Goal: Task Accomplishment & Management: Manage account settings

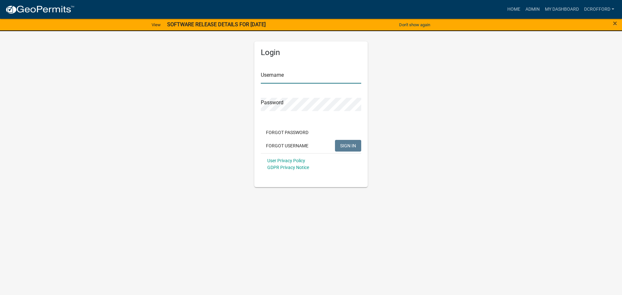
type input "dcrofford"
click at [352, 145] on span "SIGN IN" at bounding box center [348, 145] width 16 height 5
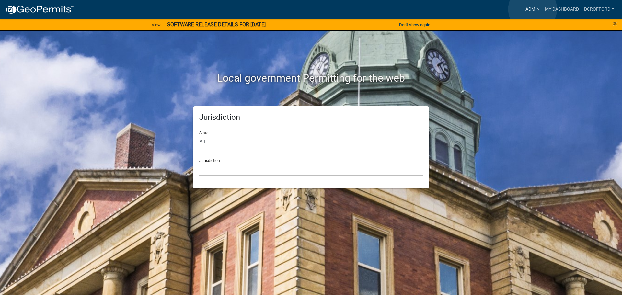
click at [533, 9] on link "Admin" at bounding box center [532, 9] width 19 height 12
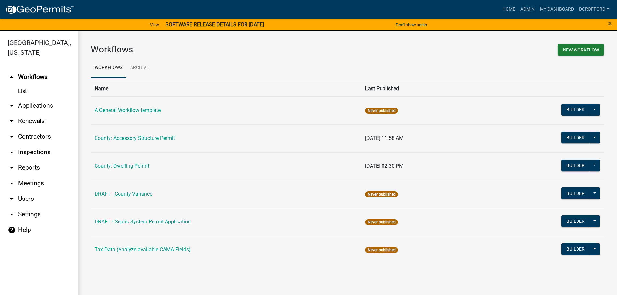
click at [41, 110] on link "arrow_drop_down Applications" at bounding box center [39, 106] width 78 height 16
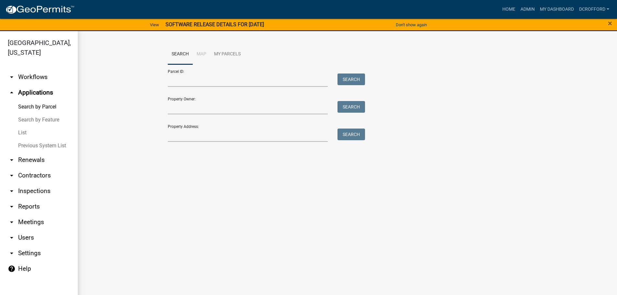
click at [23, 132] on link "List" at bounding box center [39, 132] width 78 height 13
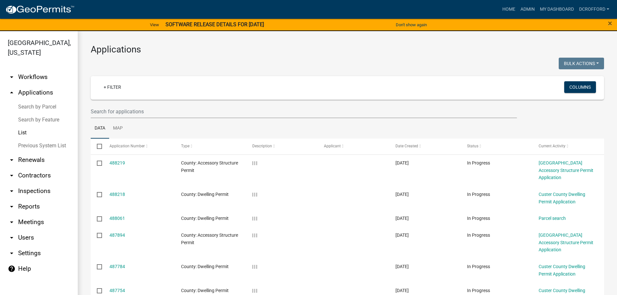
scroll to position [159, 0]
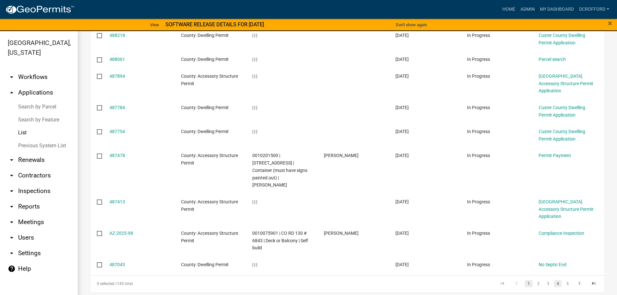
click at [556, 280] on link "4" at bounding box center [558, 283] width 8 height 7
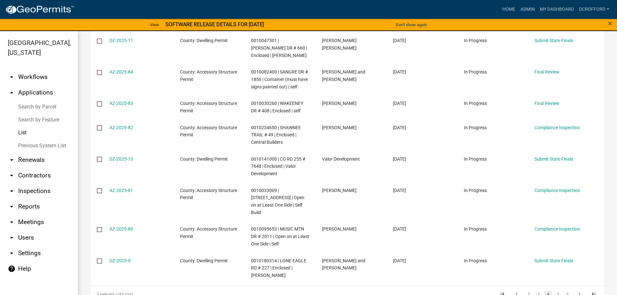
scroll to position [211, 0]
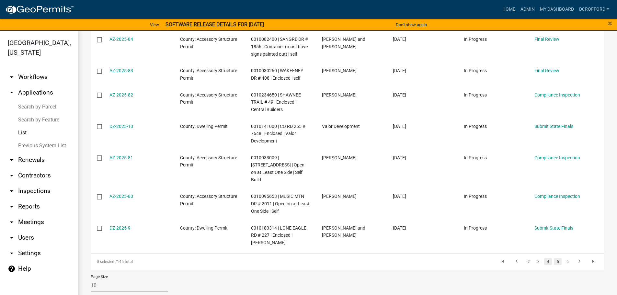
click at [554, 258] on link "5" at bounding box center [558, 261] width 8 height 7
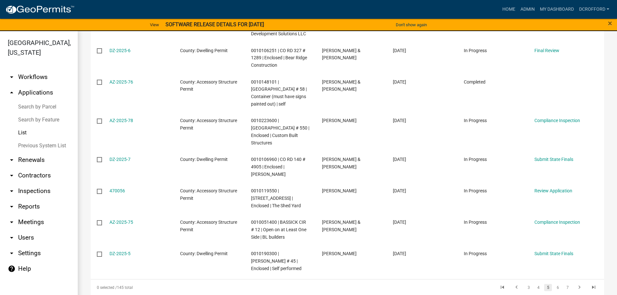
scroll to position [225, 0]
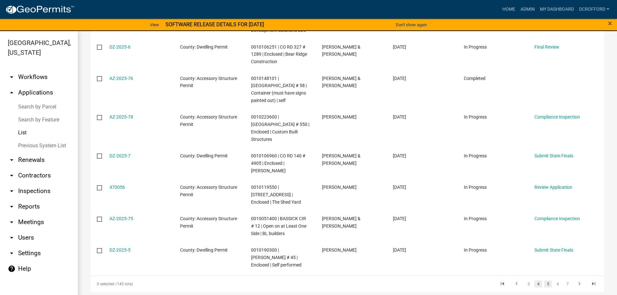
click at [535, 281] on link "4" at bounding box center [539, 284] width 8 height 7
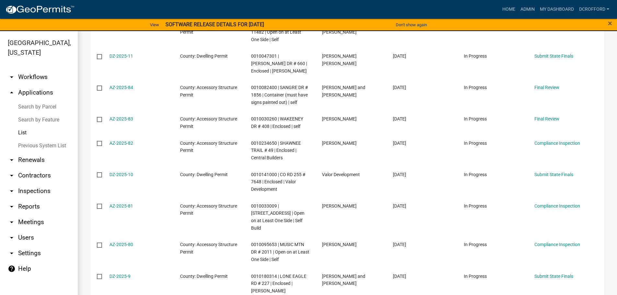
scroll to position [211, 0]
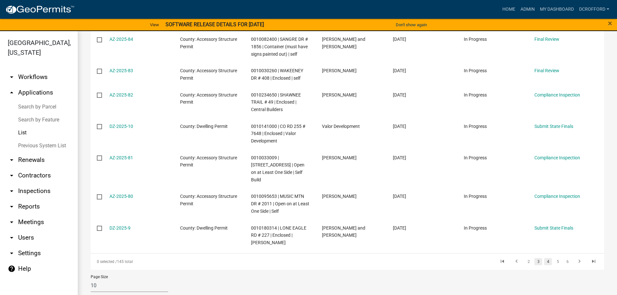
click at [535, 258] on link "3" at bounding box center [539, 261] width 8 height 7
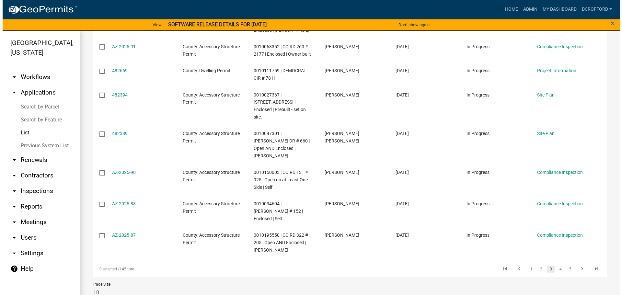
scroll to position [196, 0]
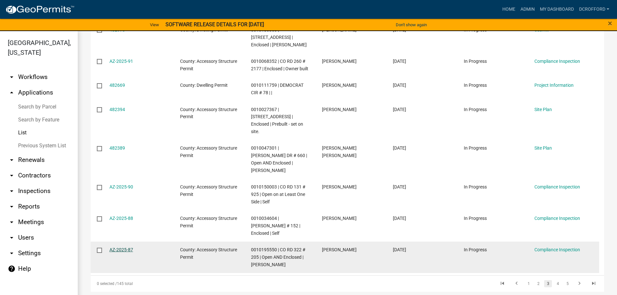
click at [113, 247] on link "AZ-2025-87" at bounding box center [122, 249] width 24 height 5
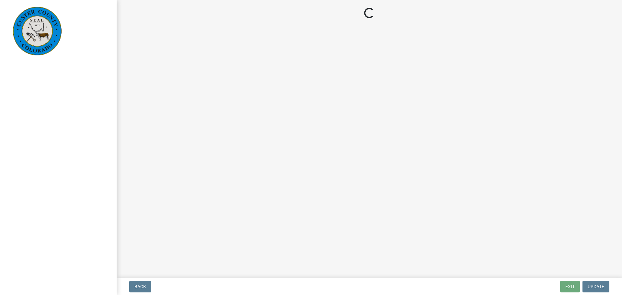
select select "cd09b013-b94f-4524-a046-a3f04ce1867e"
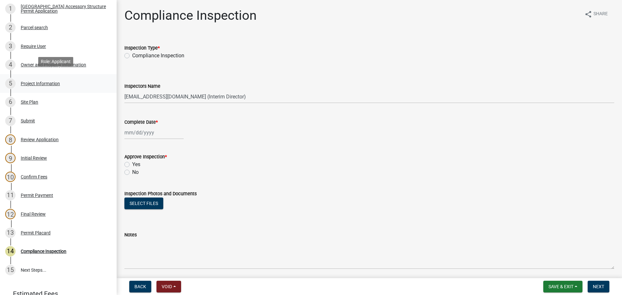
scroll to position [130, 0]
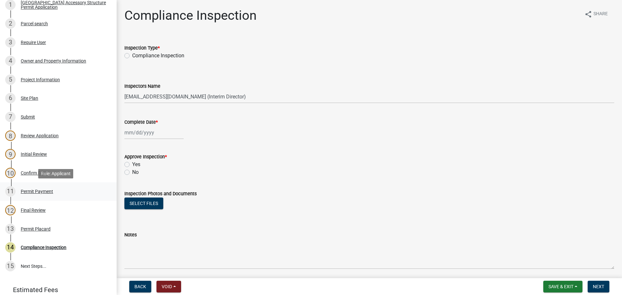
click at [34, 193] on div "Permit Payment" at bounding box center [37, 191] width 32 height 5
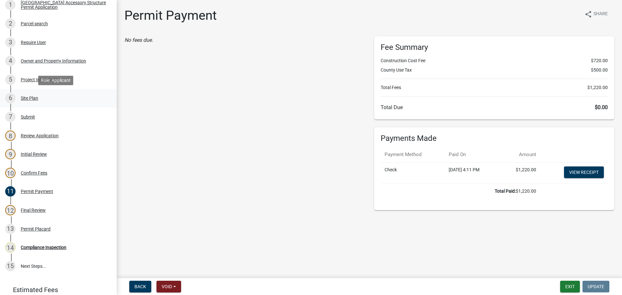
click at [29, 93] on div "6 Site Plan" at bounding box center [55, 98] width 101 height 10
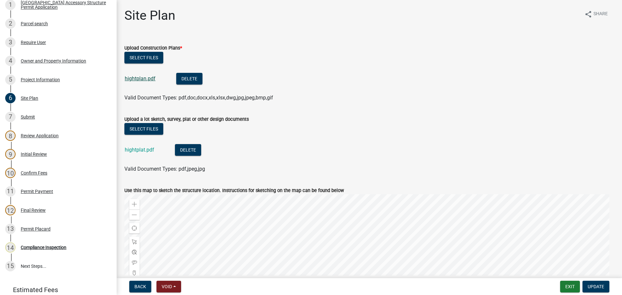
click at [133, 79] on link "hightplan.pdf" at bounding box center [140, 78] width 31 height 6
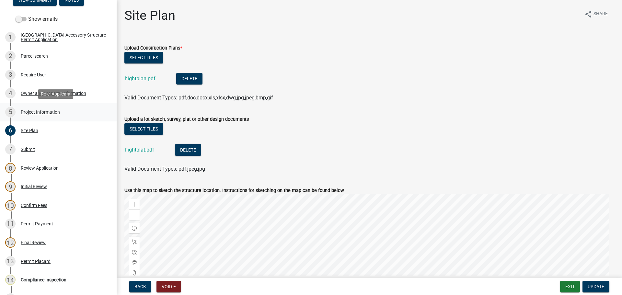
click at [50, 116] on div "5 Project Information" at bounding box center [55, 112] width 101 height 10
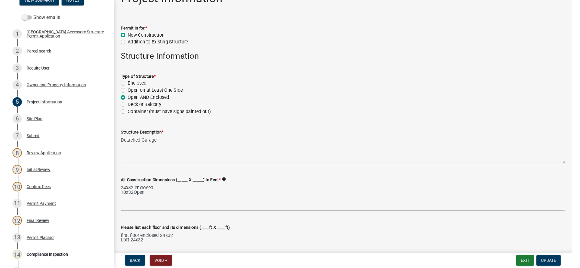
scroll to position [0, 0]
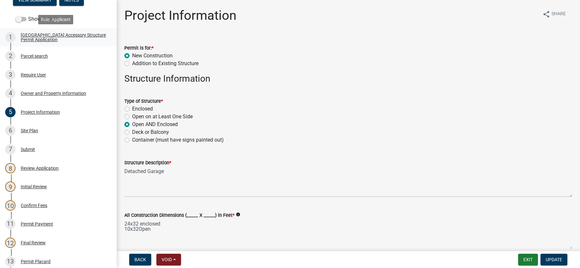
click at [38, 39] on div "[GEOGRAPHIC_DATA] Accessory Structure Permit Application" at bounding box center [64, 37] width 86 height 9
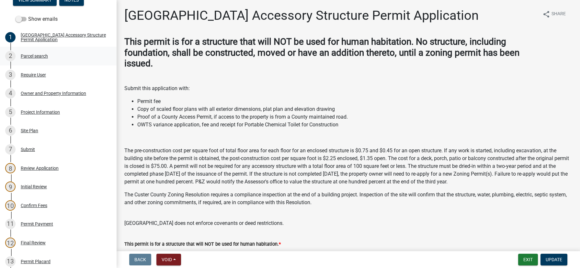
click at [30, 54] on div "Parcel search" at bounding box center [34, 56] width 27 height 5
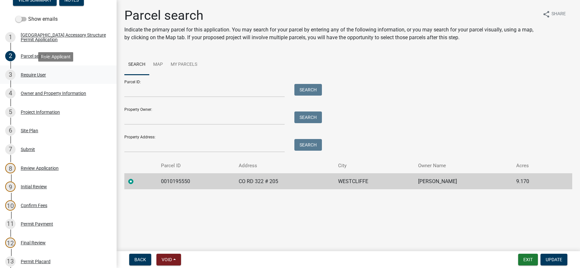
drag, startPoint x: 24, startPoint y: 74, endPoint x: 24, endPoint y: 80, distance: 5.8
click at [24, 74] on div "Require User" at bounding box center [33, 75] width 25 height 5
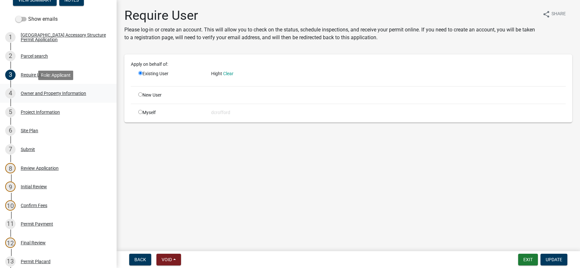
click at [26, 93] on div "Owner and Property Information" at bounding box center [53, 93] width 65 height 5
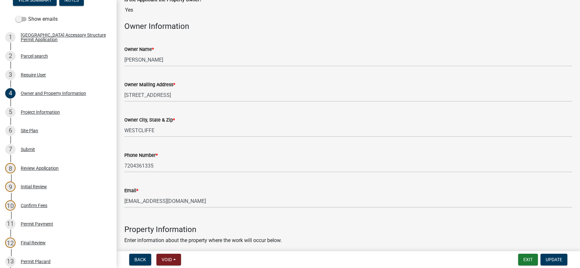
scroll to position [97, 0]
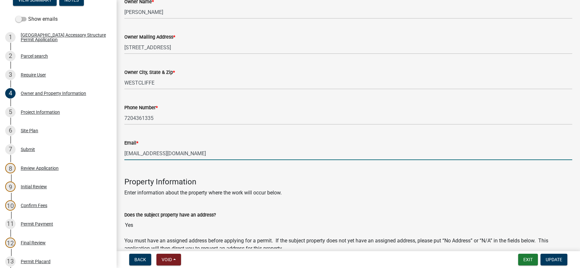
drag, startPoint x: 175, startPoint y: 154, endPoint x: 122, endPoint y: 156, distance: 53.2
click at [122, 156] on div "Email * heritage422@aol.com" at bounding box center [349, 145] width 458 height 30
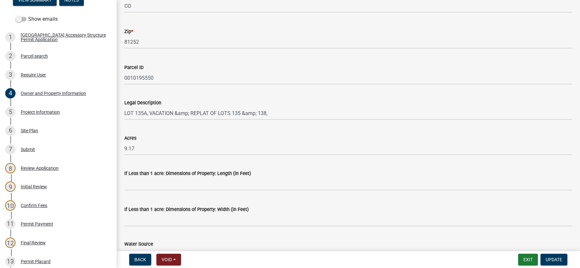
scroll to position [541, 0]
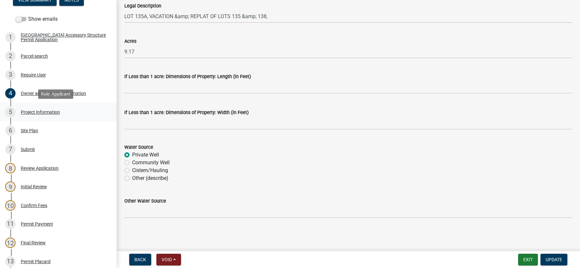
click at [28, 113] on div "Project Information" at bounding box center [40, 112] width 39 height 5
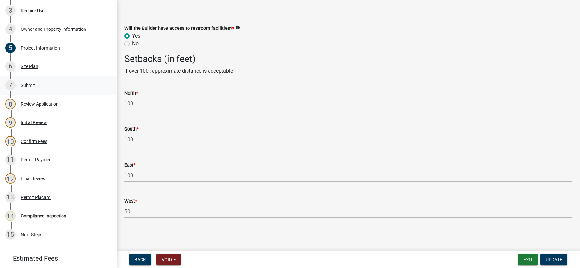
scroll to position [162, 0]
click at [33, 64] on div "Site Plan" at bounding box center [29, 66] width 17 height 5
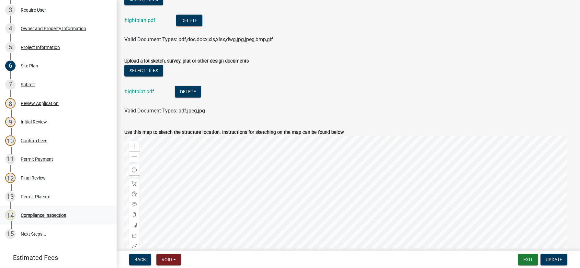
scroll to position [65, 0]
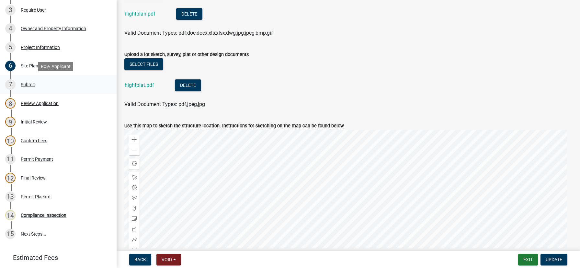
click at [30, 84] on div "Submit" at bounding box center [28, 84] width 14 height 5
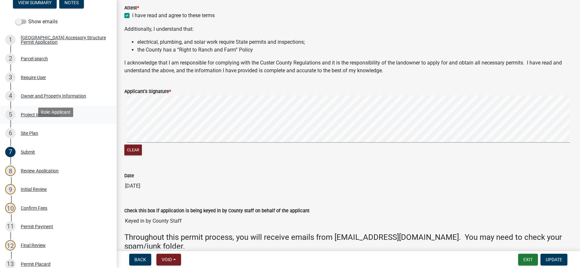
scroll to position [130, 0]
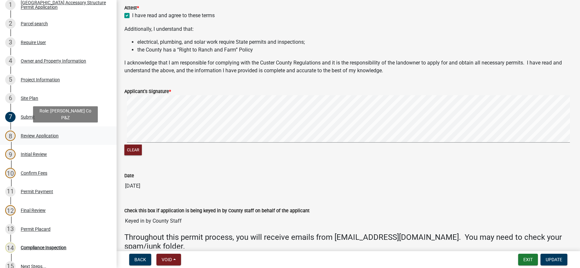
click at [43, 134] on div "Review Application" at bounding box center [40, 135] width 38 height 5
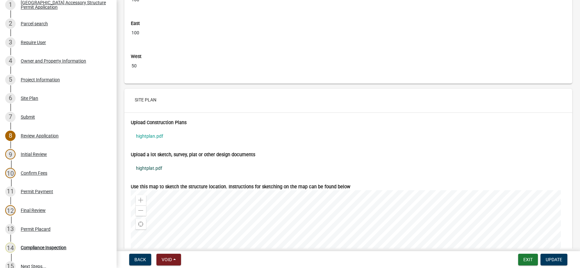
scroll to position [2430, 0]
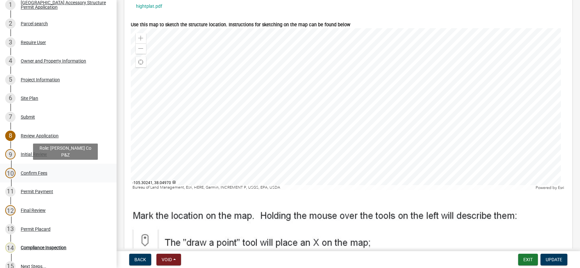
click at [28, 173] on div "Confirm Fees" at bounding box center [34, 173] width 27 height 5
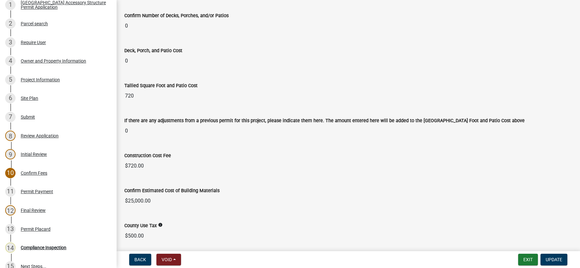
scroll to position [303, 0]
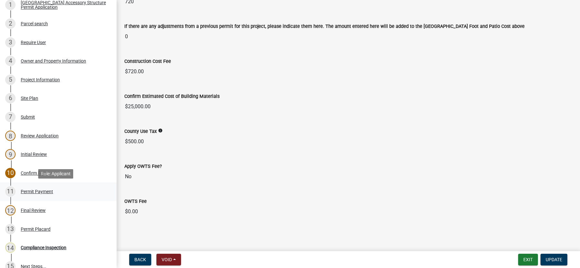
click at [47, 188] on div "11 Permit Payment" at bounding box center [55, 191] width 101 height 10
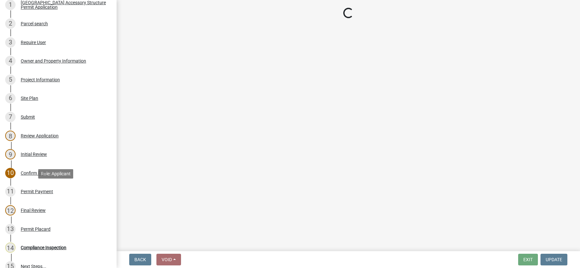
scroll to position [0, 0]
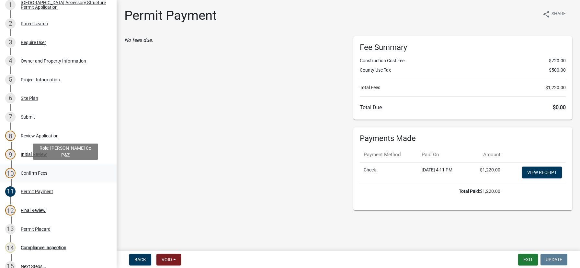
click at [26, 169] on div "10 Confirm Fees" at bounding box center [55, 173] width 101 height 10
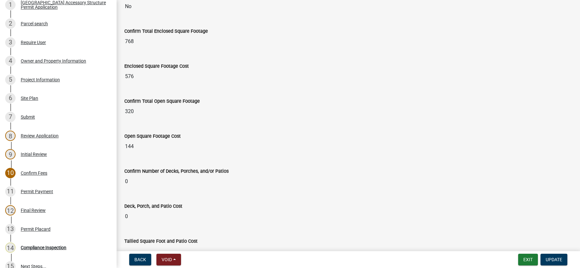
scroll to position [65, 0]
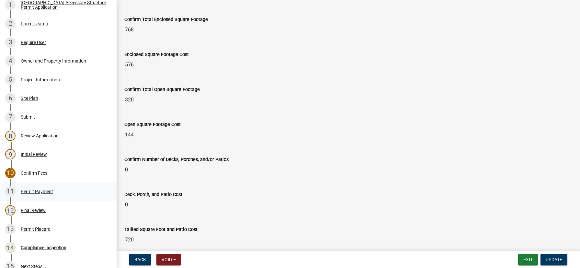
click at [42, 192] on div "Permit Payment" at bounding box center [37, 191] width 32 height 5
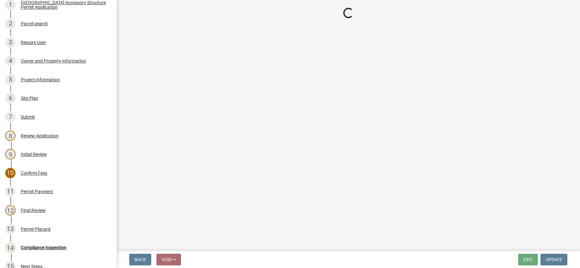
scroll to position [0, 0]
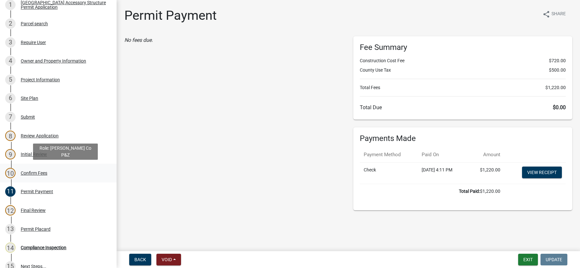
click at [31, 172] on div "Confirm Fees" at bounding box center [34, 173] width 27 height 5
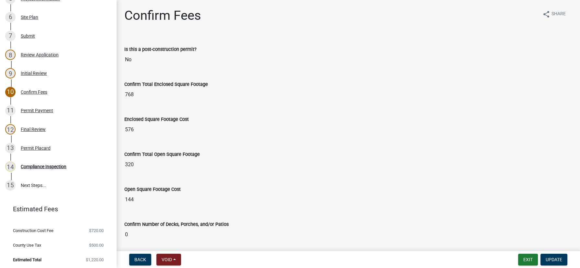
scroll to position [212, 0]
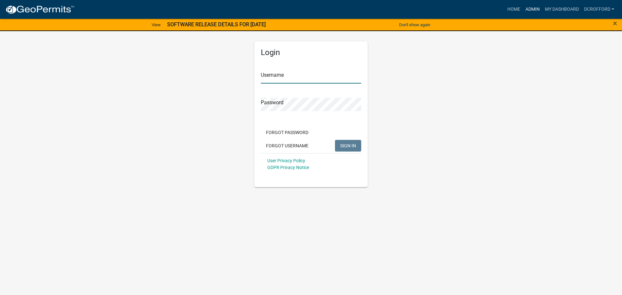
type input "dcrofford"
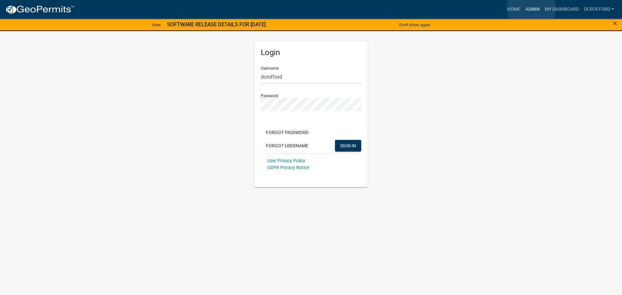
click at [531, 8] on link "Admin" at bounding box center [532, 9] width 19 height 12
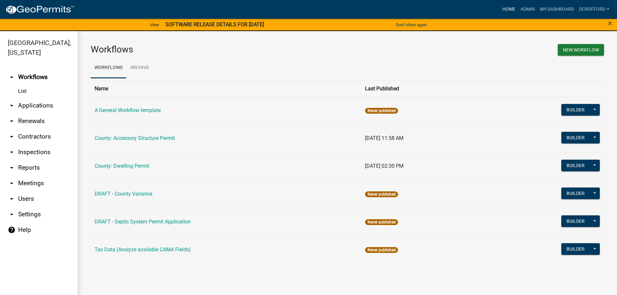
click at [506, 6] on link "Home" at bounding box center [509, 9] width 18 height 12
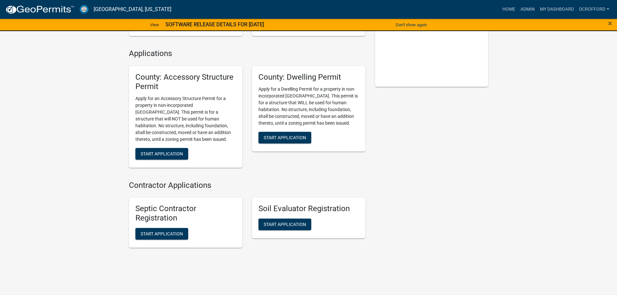
scroll to position [138, 0]
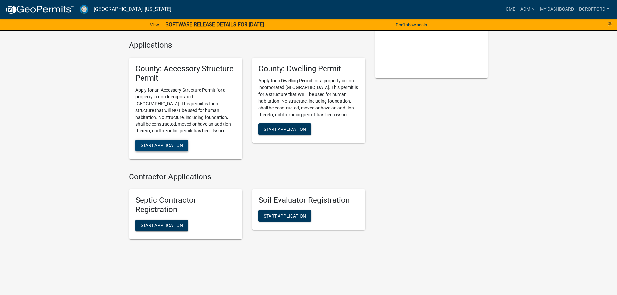
click at [177, 144] on span "Start Application" at bounding box center [162, 145] width 42 height 5
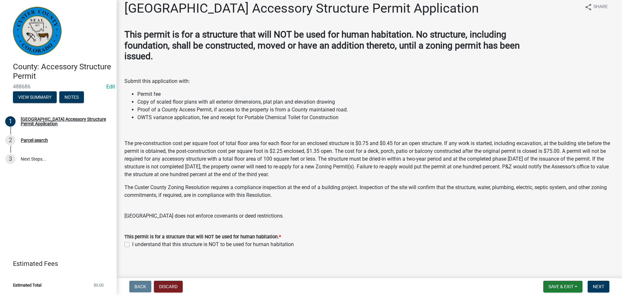
scroll to position [11, 0]
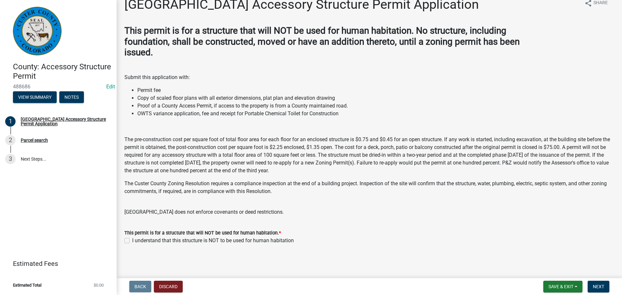
click at [132, 239] on label "I understand that this structure is NOT to be used for human habitation" at bounding box center [213, 241] width 162 height 8
click at [132, 239] on input "I understand that this structure is NOT to be used for human habitation" at bounding box center [134, 239] width 4 height 4
checkbox input "true"
click at [596, 283] on button "Next" at bounding box center [599, 287] width 22 height 12
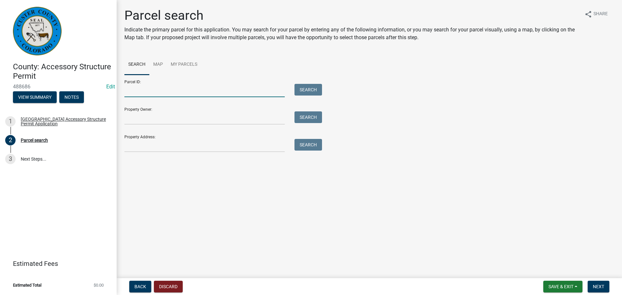
click at [159, 92] on input "Parcel ID:" at bounding box center [204, 90] width 160 height 13
type input "0010195550"
click at [316, 91] on button "Search" at bounding box center [309, 90] width 28 height 12
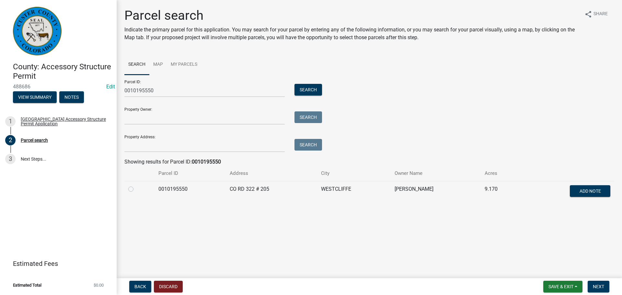
click at [136, 185] on label at bounding box center [136, 185] width 0 height 0
click at [136, 189] on input "radio" at bounding box center [138, 187] width 4 height 4
radio input "true"
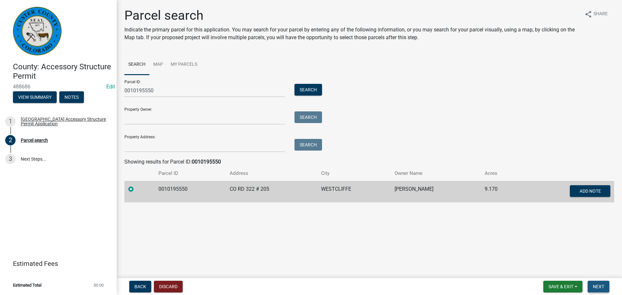
click at [605, 287] on button "Next" at bounding box center [599, 287] width 22 height 12
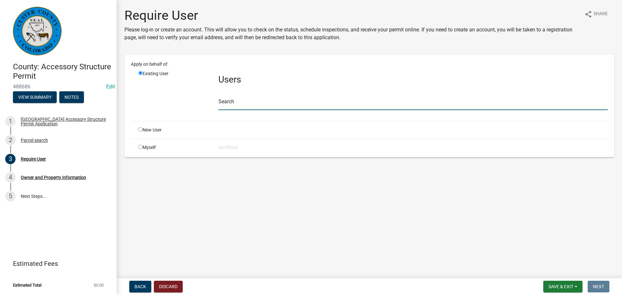
click at [336, 107] on input "text" at bounding box center [412, 103] width 389 height 13
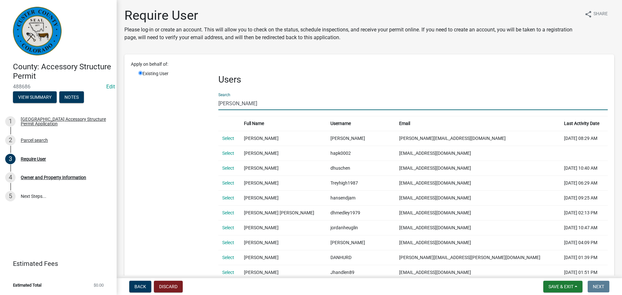
type input "[PERSON_NAME]"
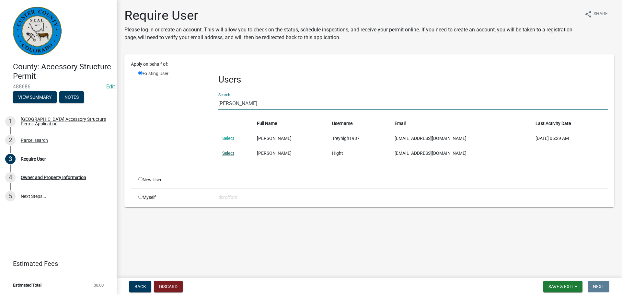
click at [228, 153] on link "Select" at bounding box center [228, 153] width 12 height 5
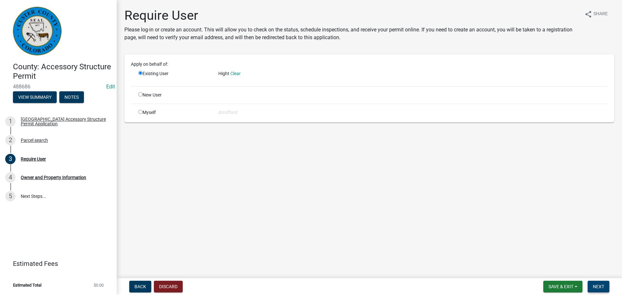
click at [602, 288] on span "Next" at bounding box center [598, 286] width 11 height 5
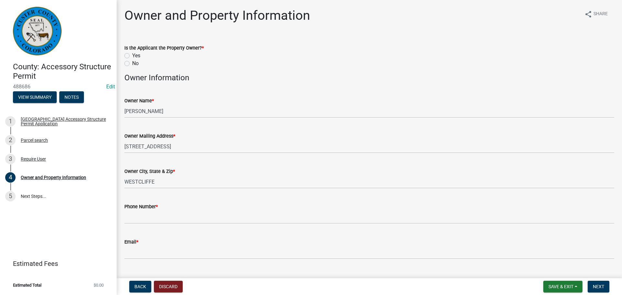
click at [132, 54] on label "Yes" at bounding box center [136, 56] width 8 height 8
click at [132, 54] on input "Yes" at bounding box center [134, 54] width 4 height 4
radio input "true"
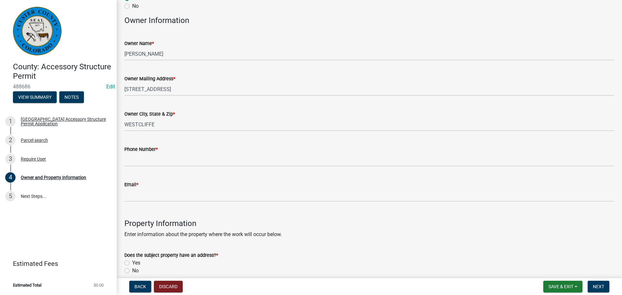
scroll to position [130, 0]
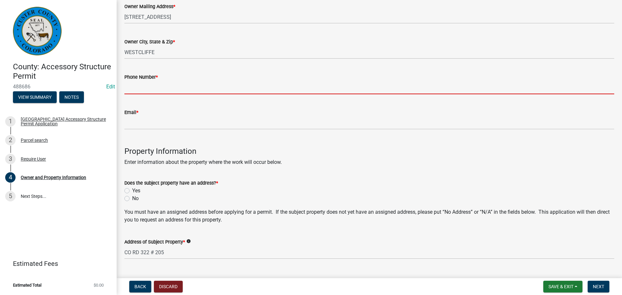
click at [170, 90] on input "Phone Number *" at bounding box center [369, 87] width 490 height 13
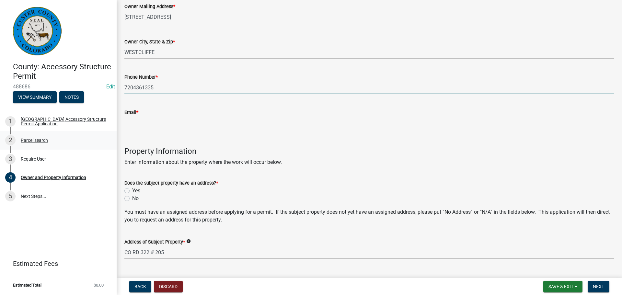
type input "7204361335"
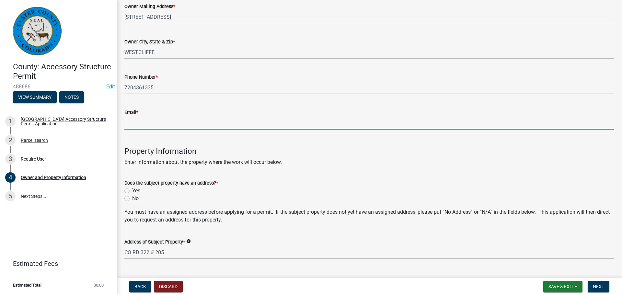
click at [155, 118] on input "Email *" at bounding box center [369, 122] width 490 height 13
paste input "[EMAIL_ADDRESS][DOMAIN_NAME]"
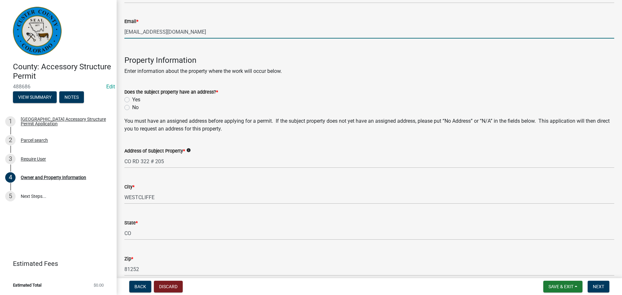
scroll to position [227, 0]
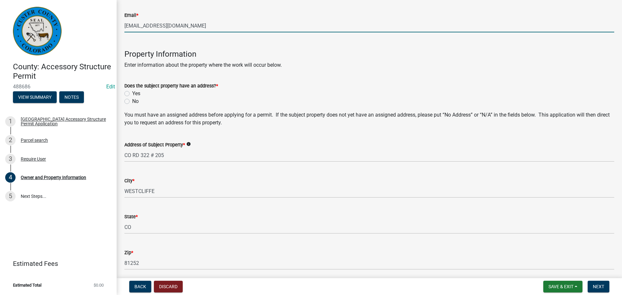
type input "[EMAIL_ADDRESS][DOMAIN_NAME]"
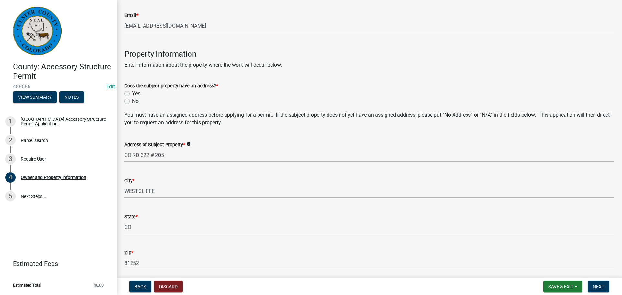
click at [126, 91] on div "Yes" at bounding box center [369, 94] width 490 height 8
click at [132, 93] on label "Yes" at bounding box center [136, 94] width 8 height 8
click at [132, 93] on input "Yes" at bounding box center [134, 92] width 4 height 4
radio input "true"
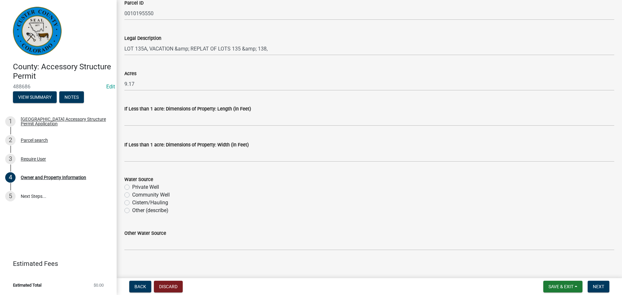
scroll to position [518, 0]
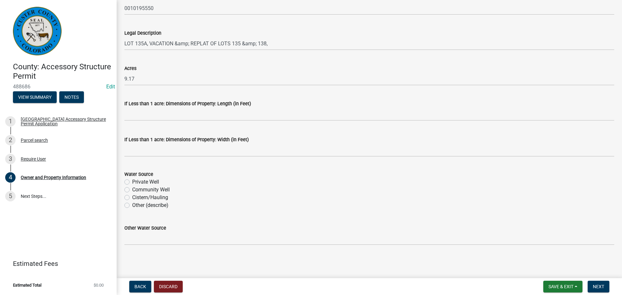
click at [132, 182] on label "Private Well" at bounding box center [145, 182] width 27 height 8
click at [132, 182] on input "Private Well" at bounding box center [134, 180] width 4 height 4
radio input "true"
click at [596, 287] on span "Next" at bounding box center [598, 286] width 11 height 5
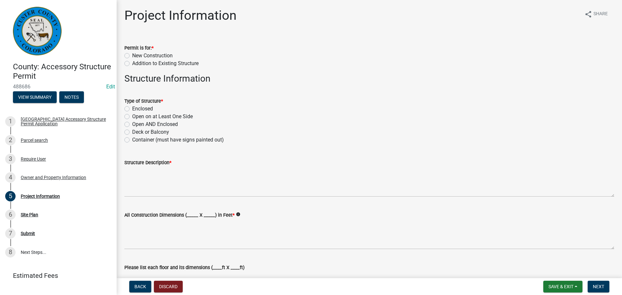
click at [132, 54] on label "New Construction" at bounding box center [152, 56] width 40 height 8
click at [132, 54] on input "New Construction" at bounding box center [134, 54] width 4 height 4
radio input "true"
click at [132, 108] on label "Enclosed" at bounding box center [142, 109] width 21 height 8
click at [132, 108] on input "Enclosed" at bounding box center [134, 107] width 4 height 4
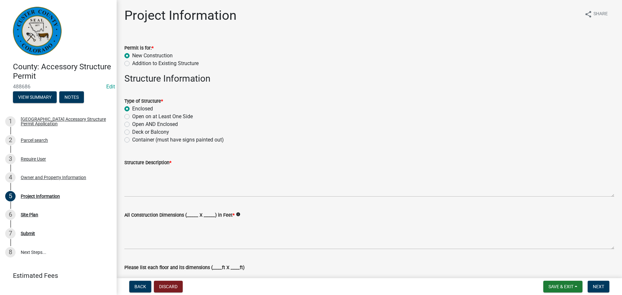
radio input "true"
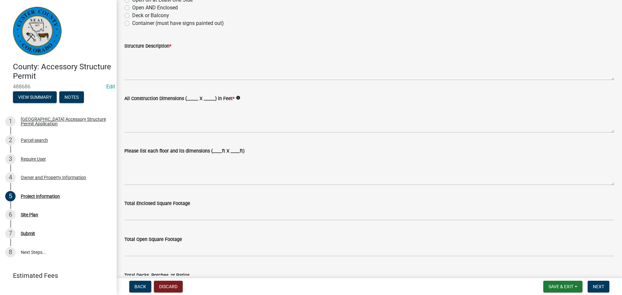
scroll to position [130, 0]
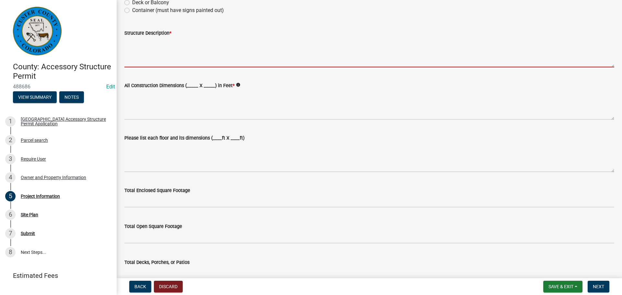
click at [190, 59] on textarea "Structure Description *" at bounding box center [369, 52] width 490 height 30
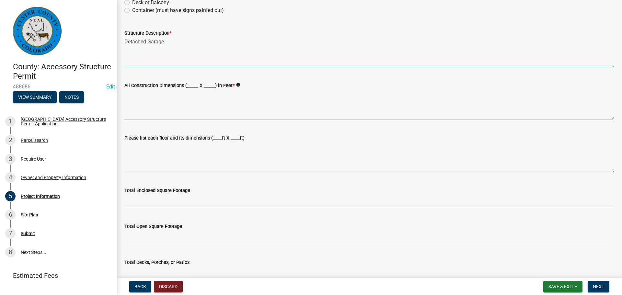
scroll to position [162, 0]
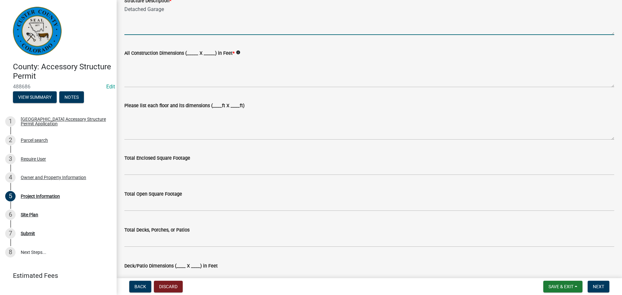
type textarea "Detached Garage"
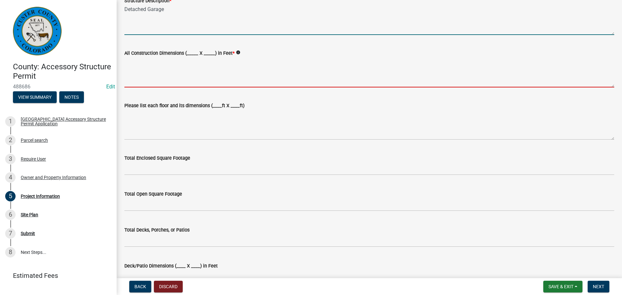
click at [150, 83] on textarea "All Construction Dimensions (_____ X _____) in Feet *" at bounding box center [369, 72] width 490 height 30
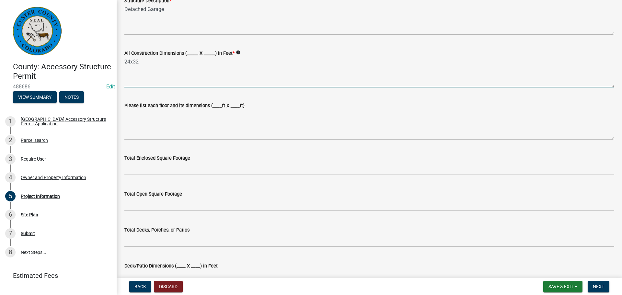
scroll to position [194, 0]
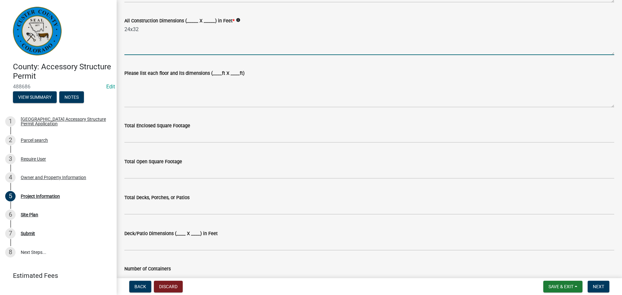
click at [155, 30] on textarea "24x32" at bounding box center [369, 40] width 490 height 30
click at [155, 26] on textarea "24x32" at bounding box center [369, 40] width 490 height 30
click at [151, 30] on textarea "24x32" at bounding box center [369, 40] width 490 height 30
type textarea "24x32"
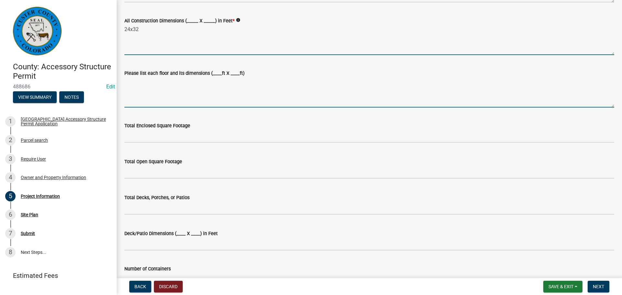
click at [142, 90] on textarea "Please list each floor and its dimensions (____ft X ____ft)" at bounding box center [369, 92] width 490 height 30
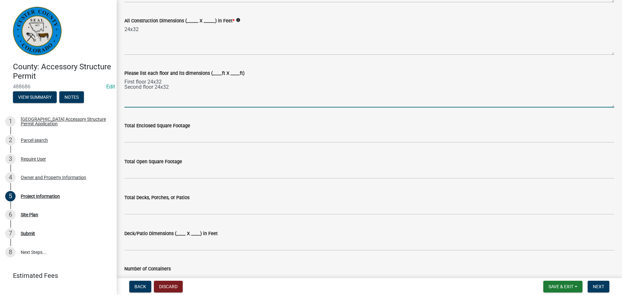
click at [144, 95] on textarea "First floor 24x32 Second floor 24x32" at bounding box center [369, 92] width 490 height 30
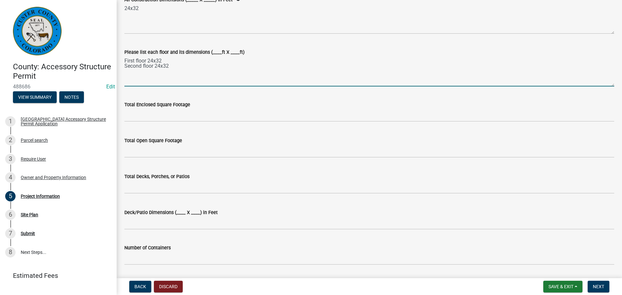
scroll to position [227, 0]
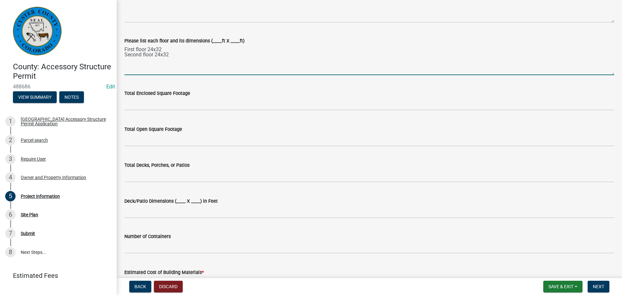
click at [192, 63] on textarea "First floor 24x32 Second floor 24x32" at bounding box center [369, 60] width 490 height 30
type textarea "First floor 24x32 Second floor 24x32"
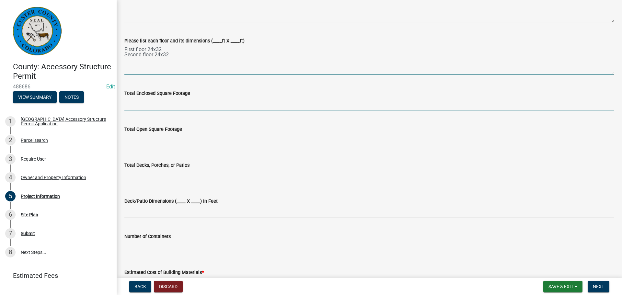
click at [227, 99] on input "text" at bounding box center [369, 103] width 490 height 13
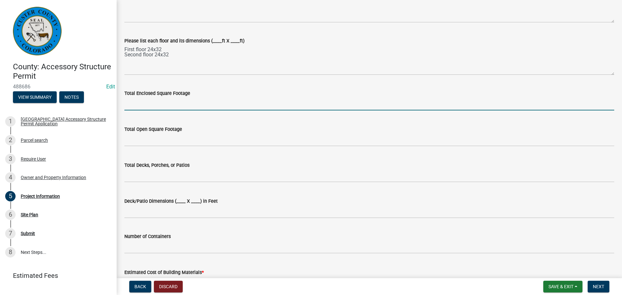
click at [227, 99] on input "text" at bounding box center [369, 103] width 490 height 13
click at [230, 98] on input "1536" at bounding box center [369, 103] width 490 height 13
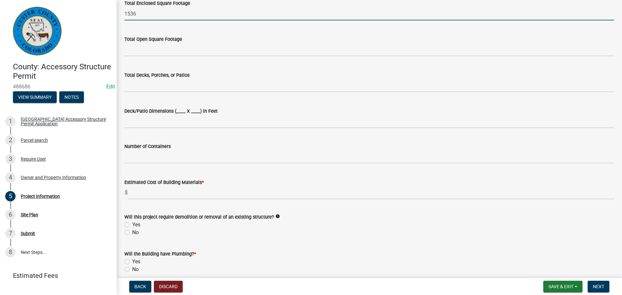
scroll to position [324, 0]
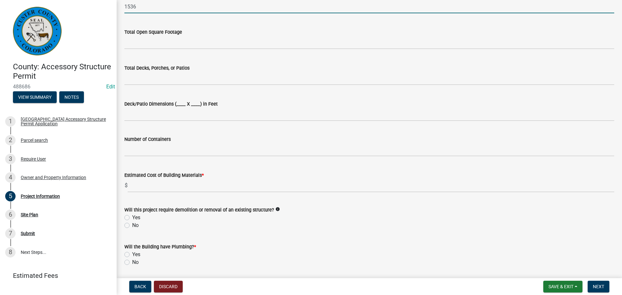
type input "1536"
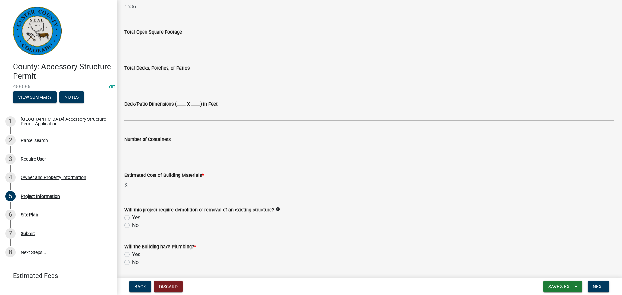
click at [216, 40] on input "text" at bounding box center [369, 42] width 490 height 13
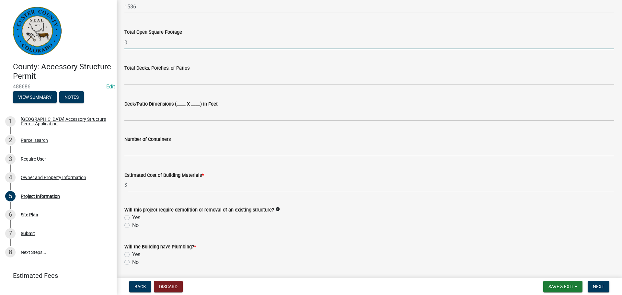
type input "0"
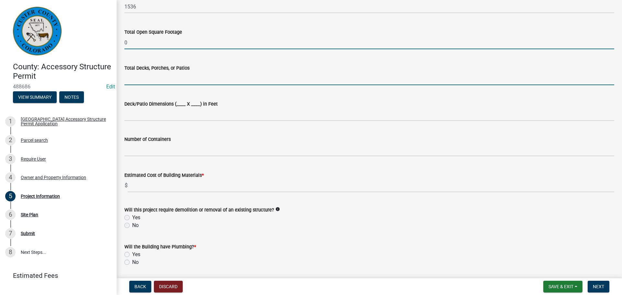
click at [180, 80] on input "text" at bounding box center [369, 78] width 490 height 13
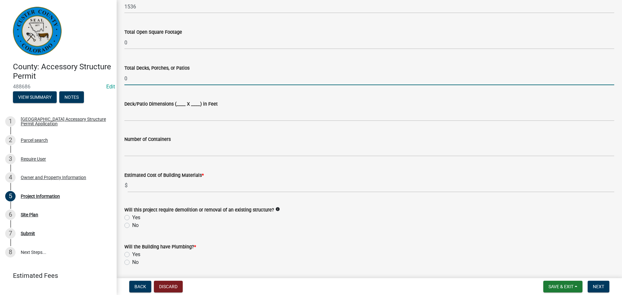
type input "0"
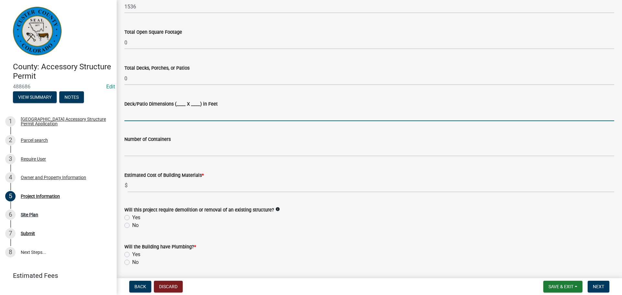
click at [138, 119] on input "Deck/Patio Dimensions (____ X ____) in Feet" at bounding box center [369, 114] width 490 height 13
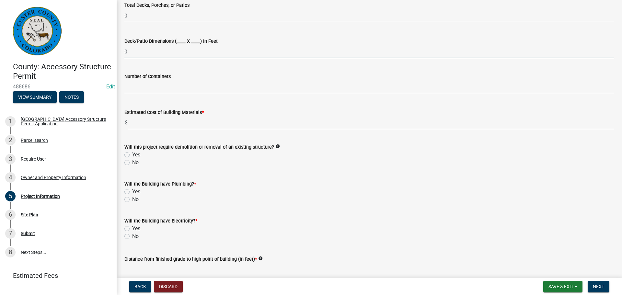
scroll to position [389, 0]
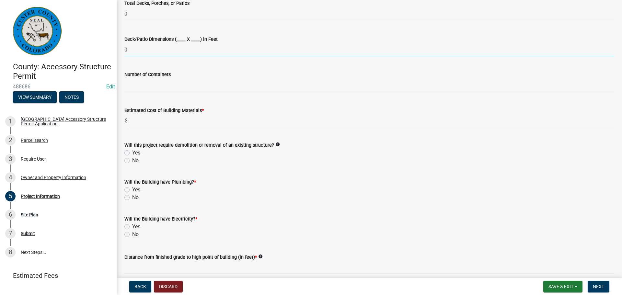
type input "0"
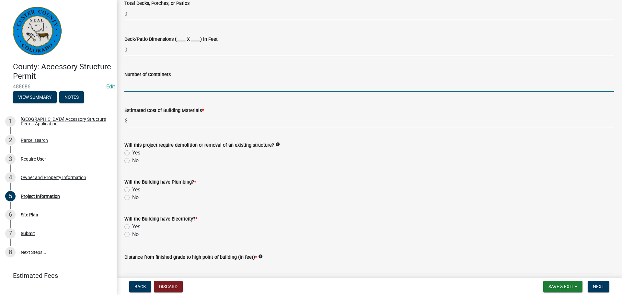
click at [141, 83] on input "text" at bounding box center [369, 84] width 490 height 13
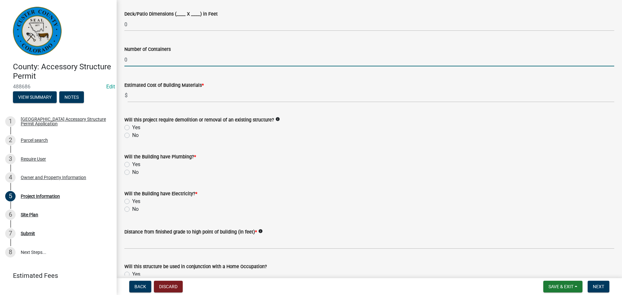
scroll to position [454, 0]
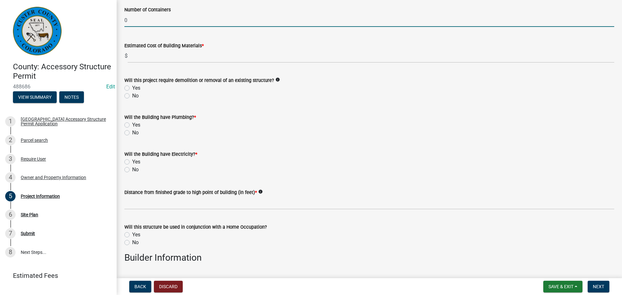
type input "0"
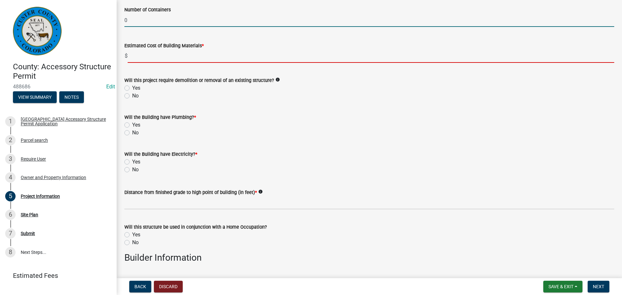
click at [152, 51] on input "text" at bounding box center [371, 56] width 487 height 13
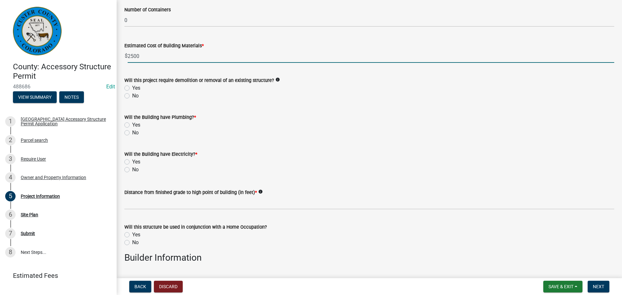
type input "25000"
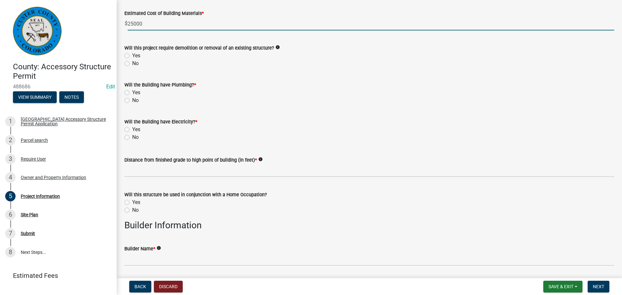
click at [132, 63] on label "No" at bounding box center [135, 64] width 6 height 8
click at [132, 63] on input "No" at bounding box center [134, 62] width 4 height 4
radio input "true"
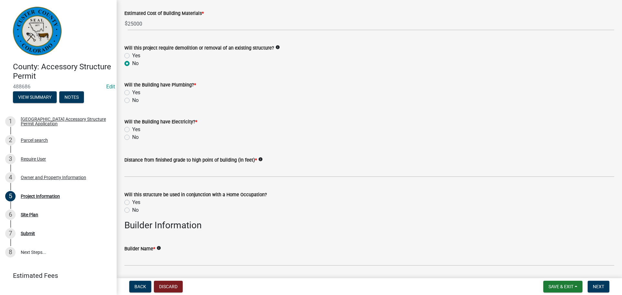
click at [132, 100] on label "No" at bounding box center [135, 101] width 6 height 8
click at [132, 100] on input "No" at bounding box center [134, 99] width 4 height 4
radio input "true"
click at [132, 137] on label "No" at bounding box center [135, 137] width 6 height 8
click at [132, 137] on input "No" at bounding box center [134, 135] width 4 height 4
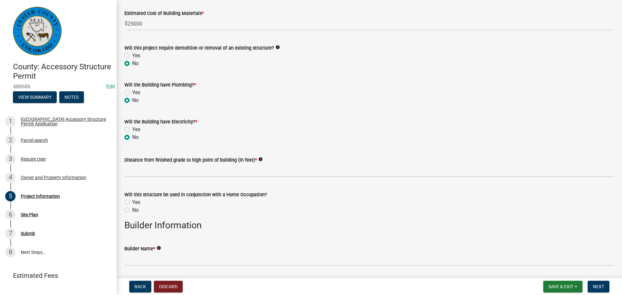
radio input "true"
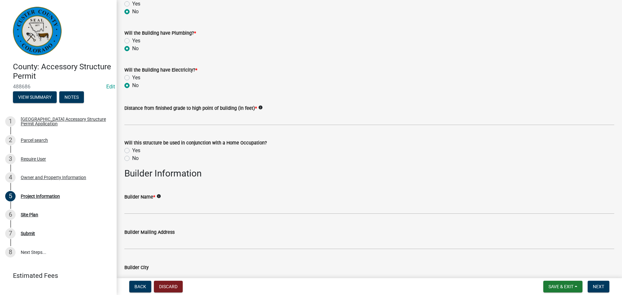
scroll to position [551, 0]
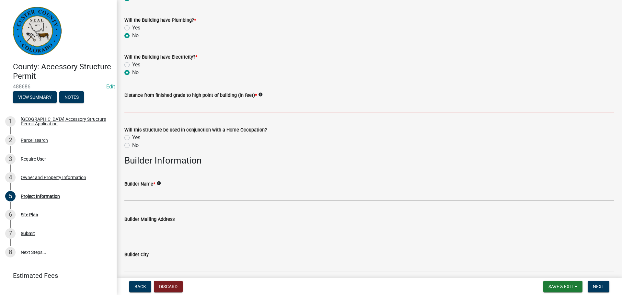
click at [152, 107] on input "text" at bounding box center [369, 105] width 490 height 13
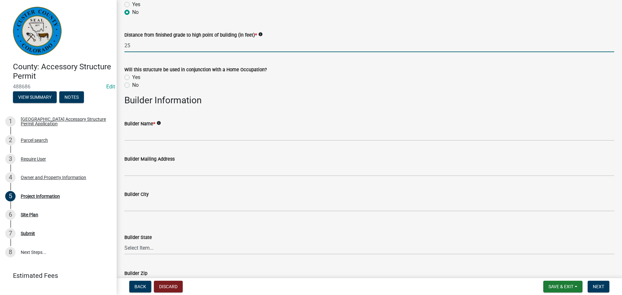
scroll to position [616, 0]
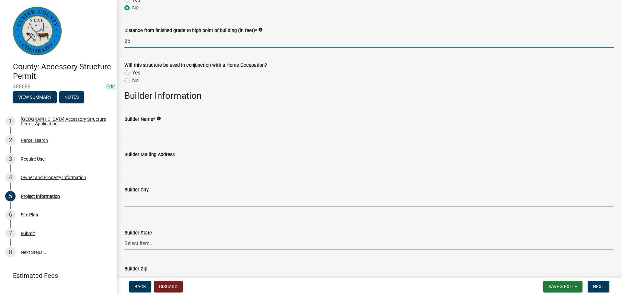
type input "25"
click at [132, 83] on label "No" at bounding box center [135, 81] width 6 height 8
click at [132, 81] on input "No" at bounding box center [134, 79] width 4 height 4
radio input "true"
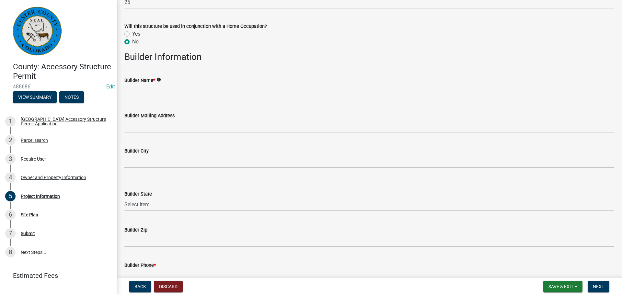
scroll to position [713, 0]
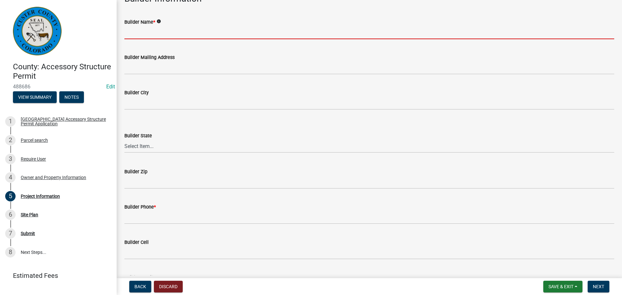
click at [160, 36] on input "Builder Name *" at bounding box center [369, 32] width 490 height 13
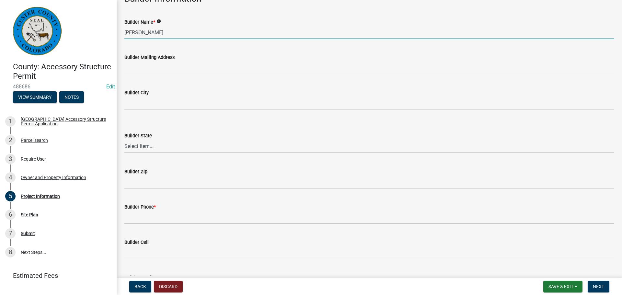
type input "[PERSON_NAME]"
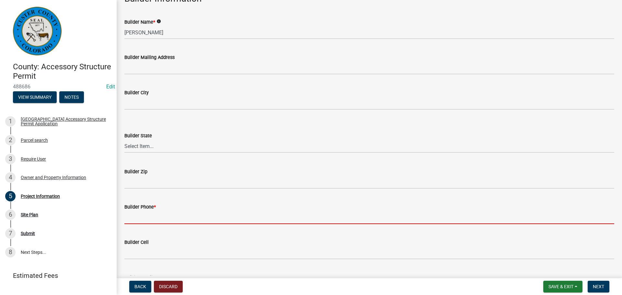
click at [141, 217] on input "Builder Phone *" at bounding box center [369, 217] width 490 height 13
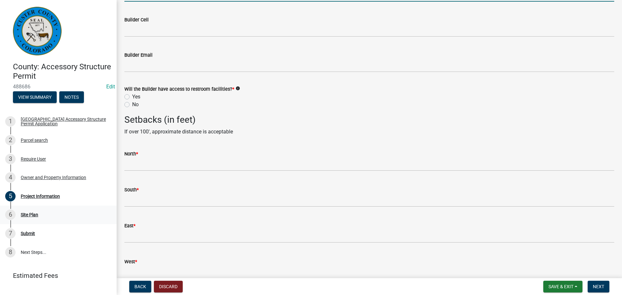
scroll to position [940, 0]
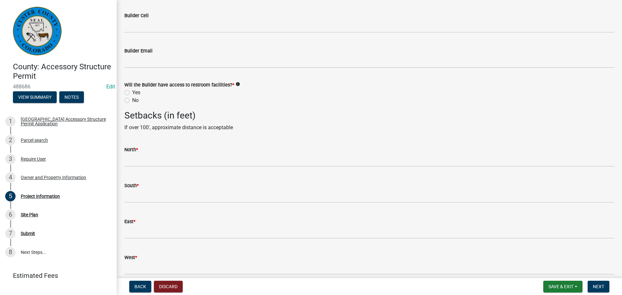
type input "7192211503"
click at [132, 93] on label "Yes" at bounding box center [136, 93] width 8 height 8
click at [132, 93] on input "Yes" at bounding box center [134, 91] width 4 height 4
radio input "true"
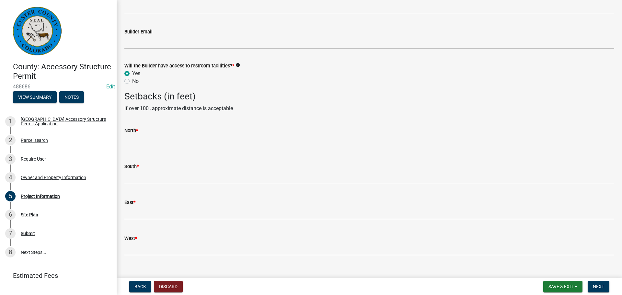
scroll to position [969, 0]
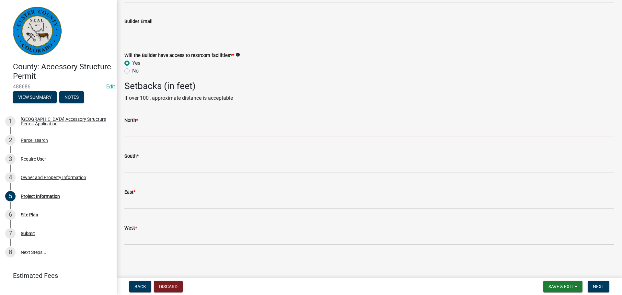
click at [155, 126] on input "text" at bounding box center [369, 130] width 490 height 13
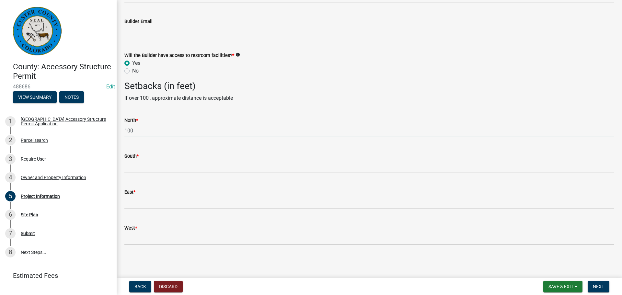
type input "100"
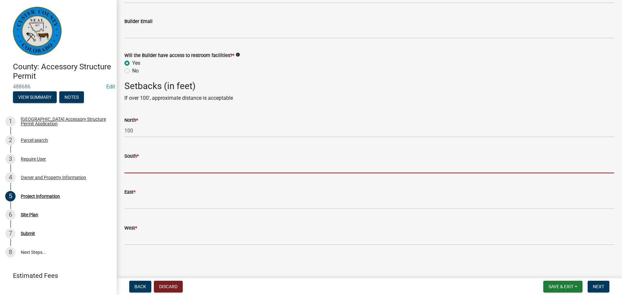
click at [137, 168] on input "text" at bounding box center [369, 166] width 490 height 13
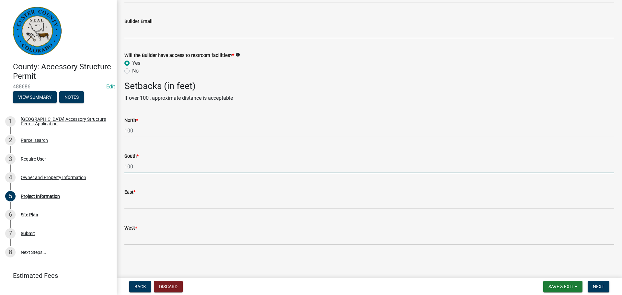
type input "100"
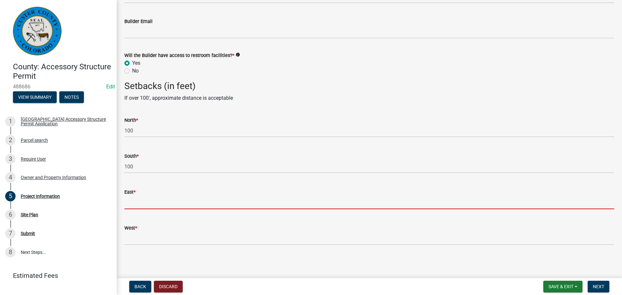
click at [139, 205] on input "text" at bounding box center [369, 202] width 490 height 13
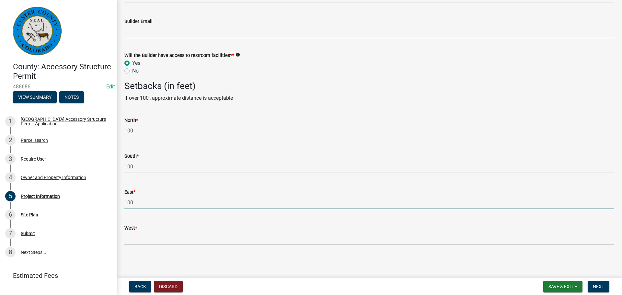
type input "100"
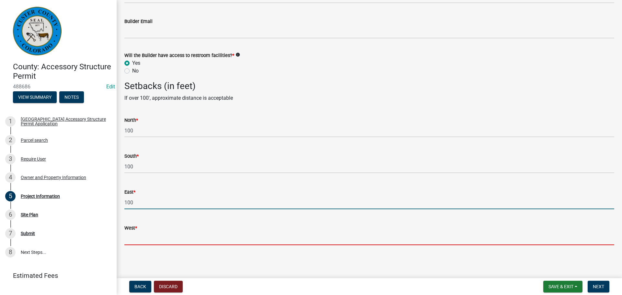
click at [141, 232] on input "West *" at bounding box center [369, 238] width 490 height 13
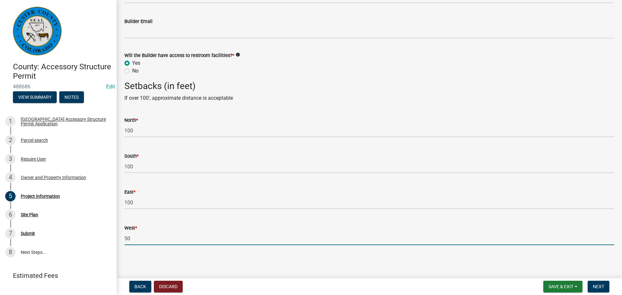
type input "50"
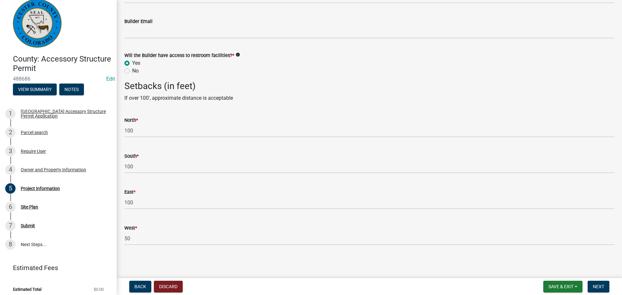
scroll to position [12, 0]
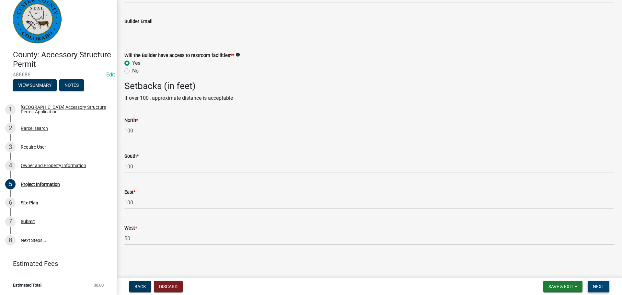
click at [599, 290] on button "Next" at bounding box center [599, 287] width 22 height 12
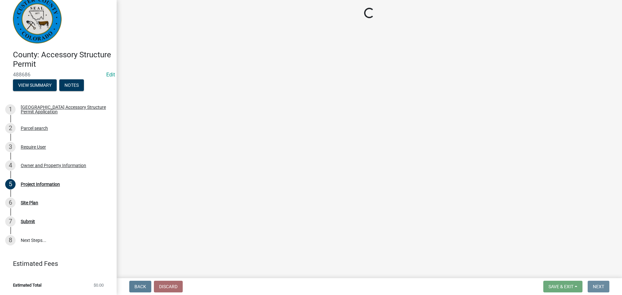
scroll to position [0, 0]
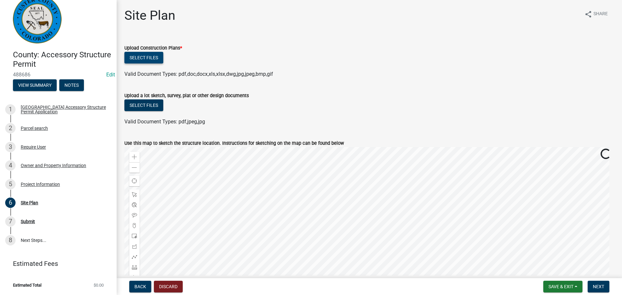
click at [141, 55] on button "Select files" at bounding box center [143, 58] width 39 height 12
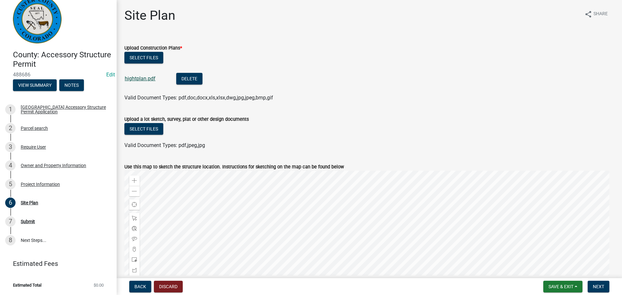
click at [148, 79] on link "hightplan.pdf" at bounding box center [140, 78] width 31 height 6
click at [149, 128] on button "Select files" at bounding box center [143, 129] width 39 height 12
click at [146, 134] on button "Select files" at bounding box center [143, 129] width 39 height 12
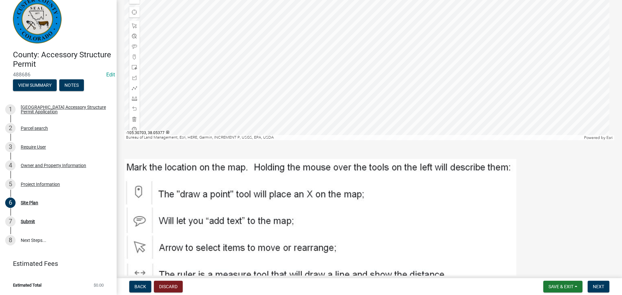
scroll to position [257, 0]
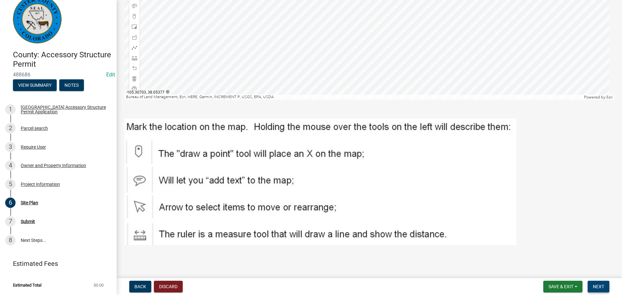
click at [602, 285] on span "Next" at bounding box center [598, 286] width 11 height 5
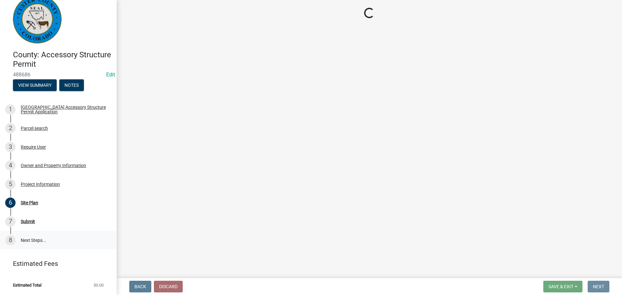
scroll to position [0, 0]
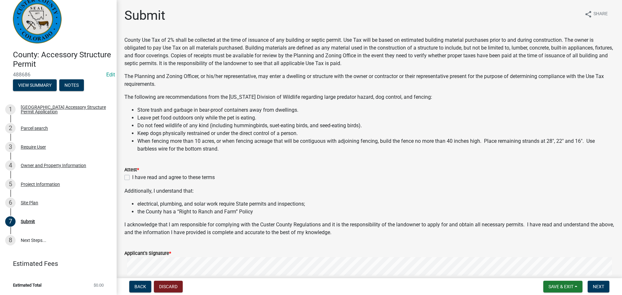
click at [132, 179] on label "I have read and agree to these terms" at bounding box center [173, 178] width 83 height 8
click at [132, 178] on input "I have read and agree to these terms" at bounding box center [134, 176] width 4 height 4
checkbox input "true"
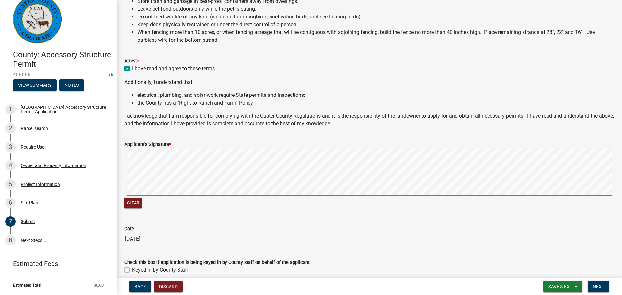
scroll to position [130, 0]
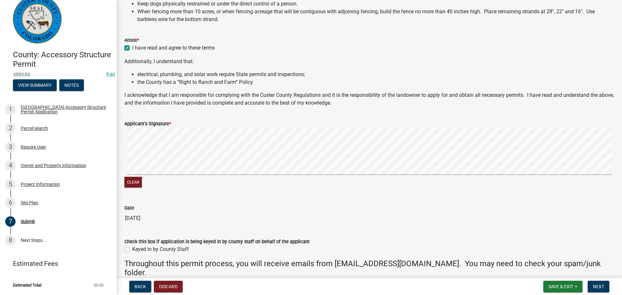
click at [126, 192] on wm-data-entity-input "Applicant's Signature * Clear" at bounding box center [369, 153] width 490 height 83
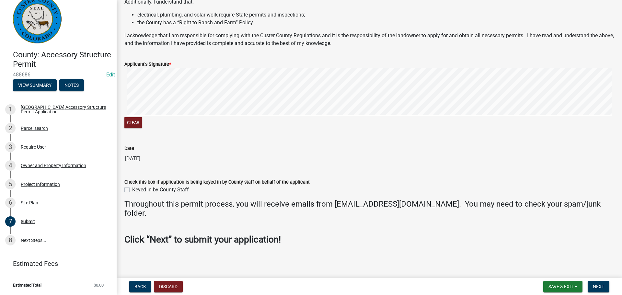
scroll to position [190, 0]
click at [132, 189] on label "Keyed in by County Staff" at bounding box center [160, 189] width 57 height 8
click at [132, 189] on input "Keyed in by County Staff" at bounding box center [134, 187] width 4 height 4
checkbox input "true"
click at [600, 289] on span "Next" at bounding box center [598, 286] width 11 height 5
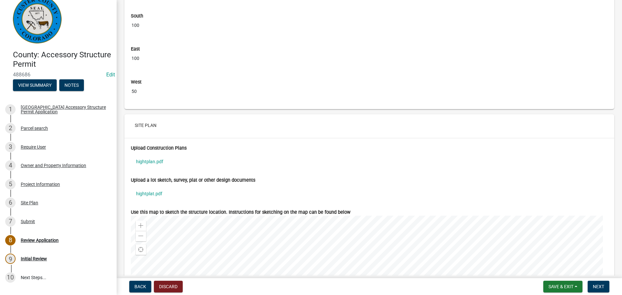
scroll to position [2365, 0]
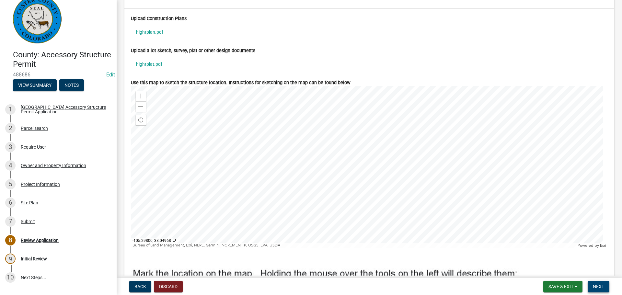
drag, startPoint x: 604, startPoint y: 289, endPoint x: 596, endPoint y: 285, distance: 8.0
click at [604, 289] on span "Next" at bounding box center [598, 286] width 11 height 5
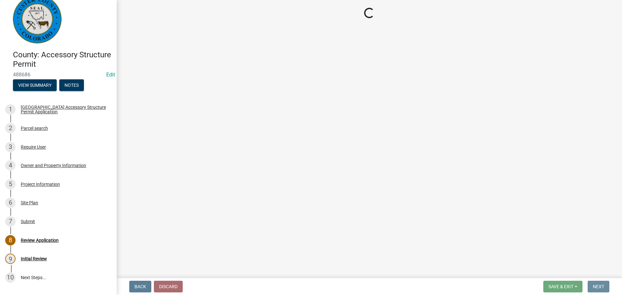
scroll to position [0, 0]
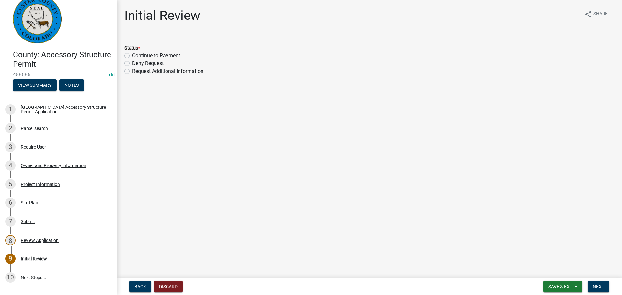
click at [132, 55] on label "Continue to Payment" at bounding box center [156, 56] width 48 height 8
click at [132, 55] on input "Continue to Payment" at bounding box center [134, 54] width 4 height 4
radio input "true"
click at [602, 288] on span "Next" at bounding box center [598, 286] width 11 height 5
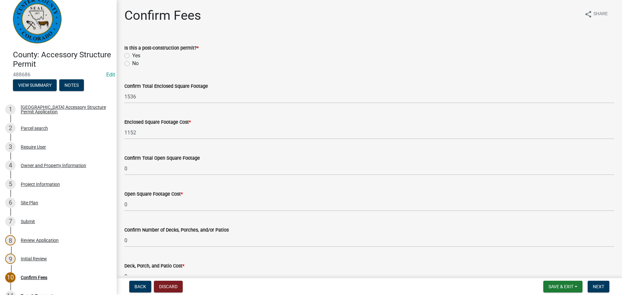
click at [132, 62] on label "No" at bounding box center [135, 64] width 6 height 8
click at [132, 62] on input "No" at bounding box center [134, 62] width 4 height 4
radio input "true"
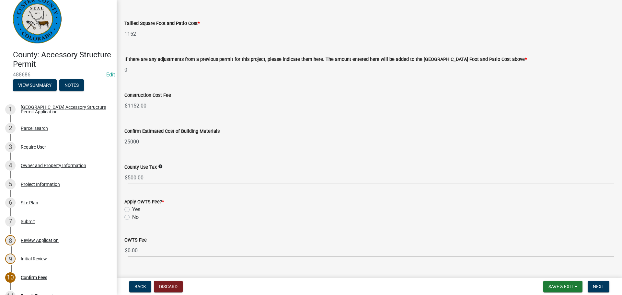
scroll to position [291, 0]
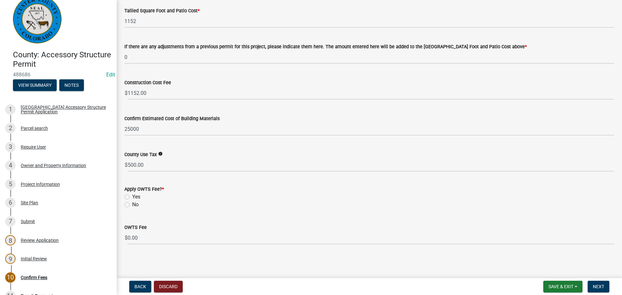
drag, startPoint x: 126, startPoint y: 203, endPoint x: 155, endPoint y: 203, distance: 29.5
click at [132, 203] on label "No" at bounding box center [135, 205] width 6 height 8
click at [132, 203] on input "No" at bounding box center [134, 203] width 4 height 4
radio input "true"
click at [602, 288] on span "Next" at bounding box center [598, 286] width 11 height 5
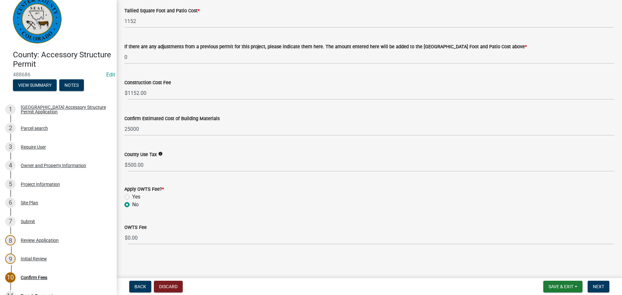
scroll to position [0, 0]
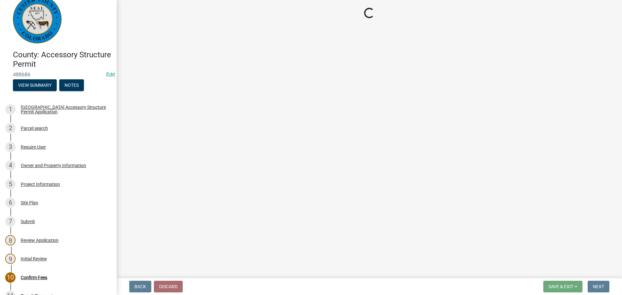
select select "3: 3"
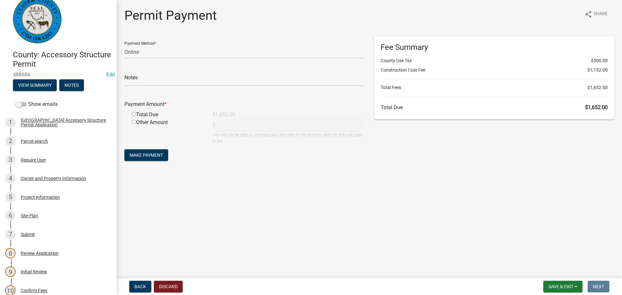
click at [331, 207] on main "Permit Payment share Share Payment Method * Credit Card POS Check Cash Online N…" at bounding box center [369, 138] width 505 height 276
drag, startPoint x: 346, startPoint y: 231, endPoint x: 260, endPoint y: 72, distance: 180.5
click at [346, 227] on main "Permit Payment share Share Payment Method * Credit Card POS Check Cash Online N…" at bounding box center [369, 138] width 505 height 276
click at [467, 214] on main "Permit Payment share Share Payment Method * Credit Card POS Check Cash Online N…" at bounding box center [369, 138] width 505 height 276
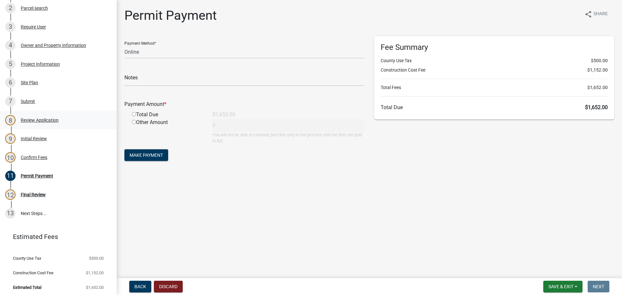
scroll to position [147, 0]
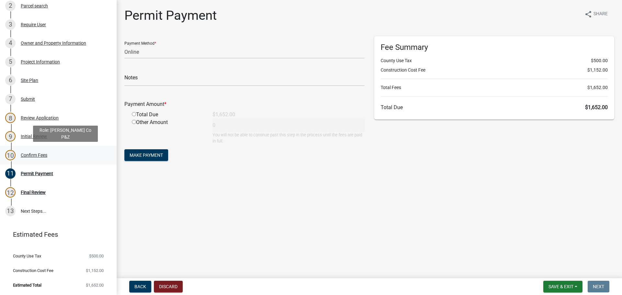
click at [31, 152] on div "10 Confirm Fees" at bounding box center [55, 155] width 101 height 10
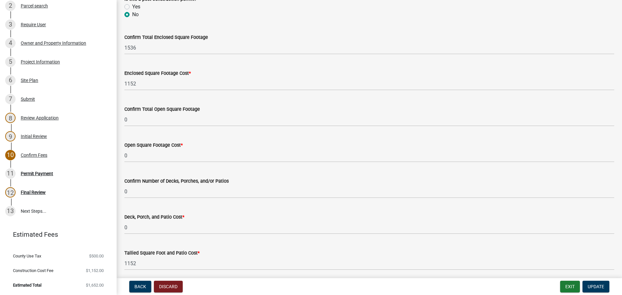
scroll to position [65, 0]
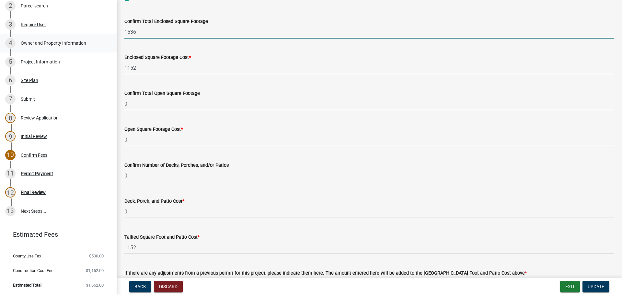
drag, startPoint x: 153, startPoint y: 32, endPoint x: 110, endPoint y: 34, distance: 43.2
click at [110, 34] on div "County: Accessory Structure Permit 488686 Edit View Summary Notes Show emails 1…" at bounding box center [311, 147] width 622 height 295
type input "7"
type input "1538"
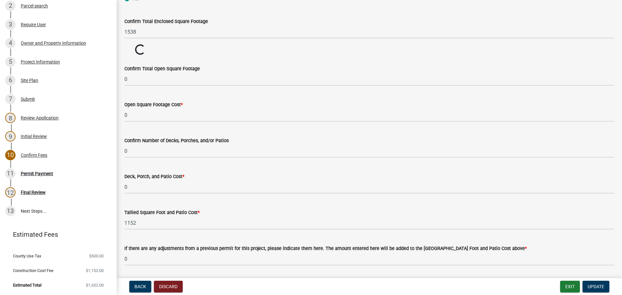
click at [348, 23] on div "Confirm Total Enclosed Square Footage" at bounding box center [369, 21] width 490 height 8
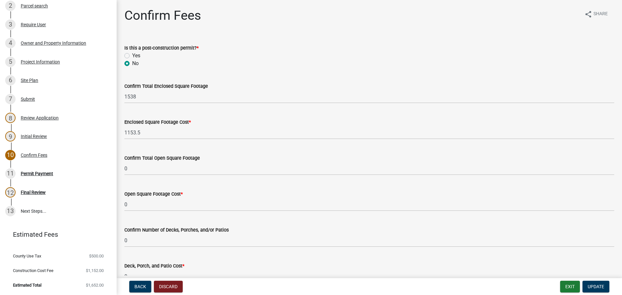
scroll to position [32, 0]
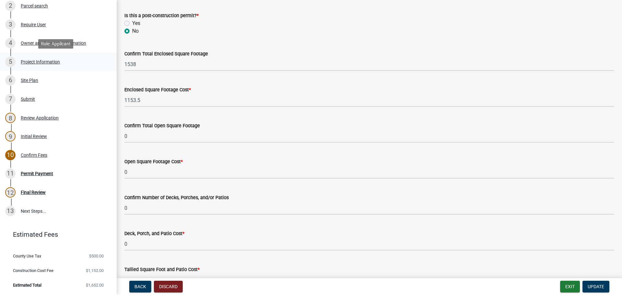
click at [49, 62] on div "Project Information" at bounding box center [40, 62] width 39 height 5
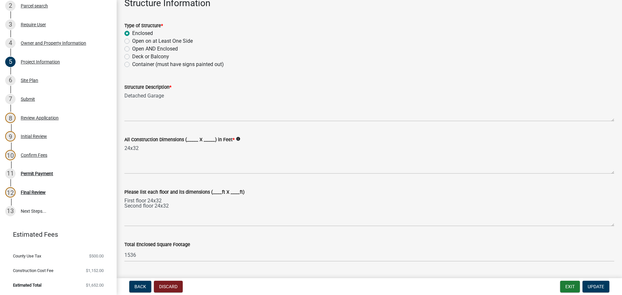
scroll to position [162, 0]
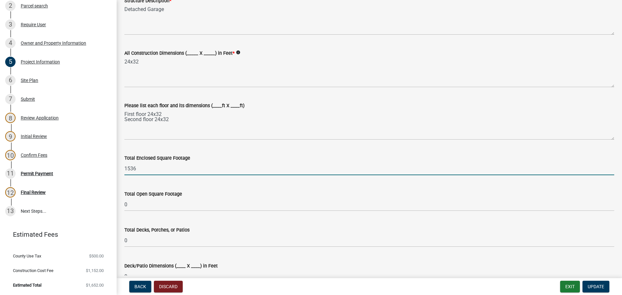
click at [147, 171] on input "1536" at bounding box center [369, 168] width 490 height 13
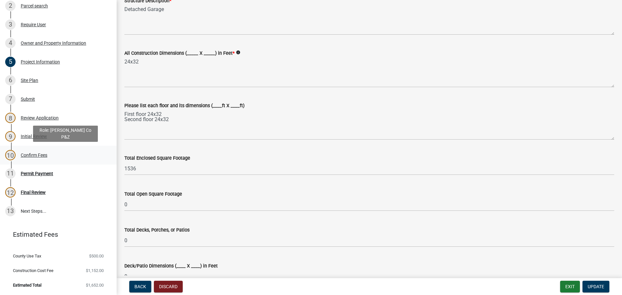
click at [41, 159] on div "10 Confirm Fees" at bounding box center [55, 155] width 101 height 10
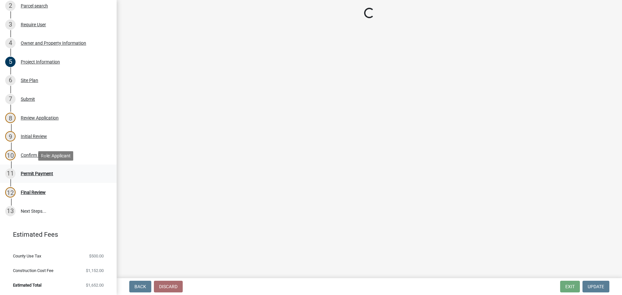
click at [40, 171] on div "Permit Payment" at bounding box center [37, 173] width 32 height 5
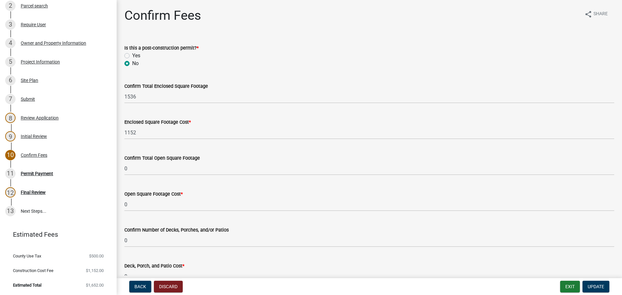
select select "3: 3"
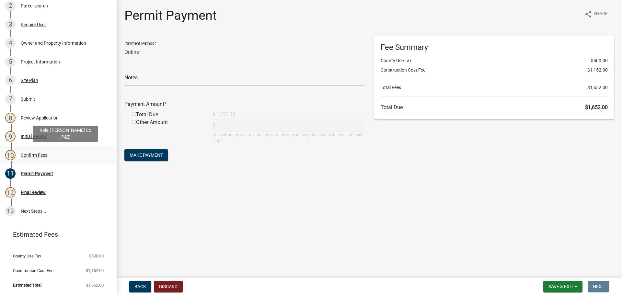
click at [31, 151] on div "10 Confirm Fees" at bounding box center [55, 155] width 101 height 10
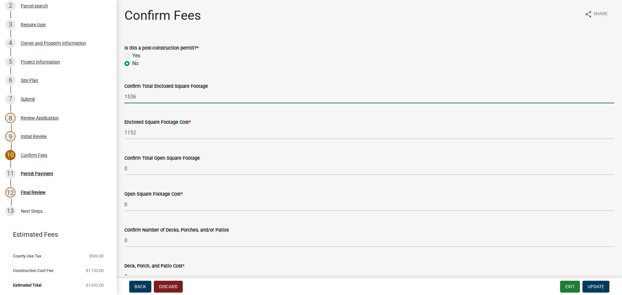
click at [145, 100] on input "1536" at bounding box center [369, 96] width 490 height 13
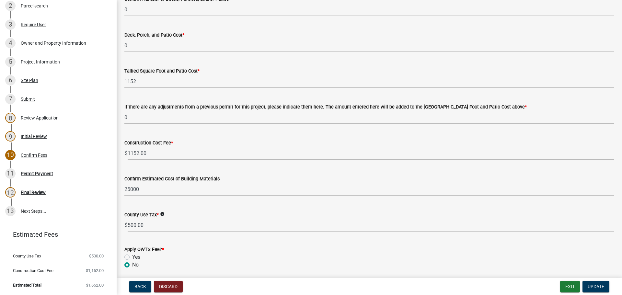
scroll to position [291, 0]
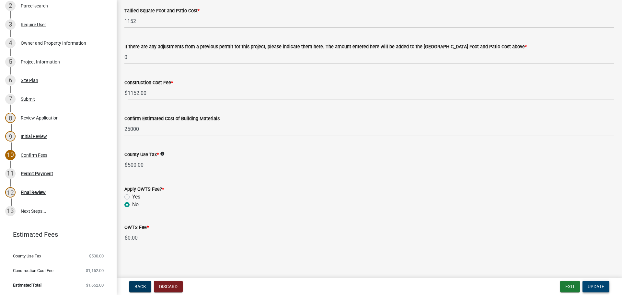
click at [599, 285] on span "Update" at bounding box center [596, 286] width 17 height 5
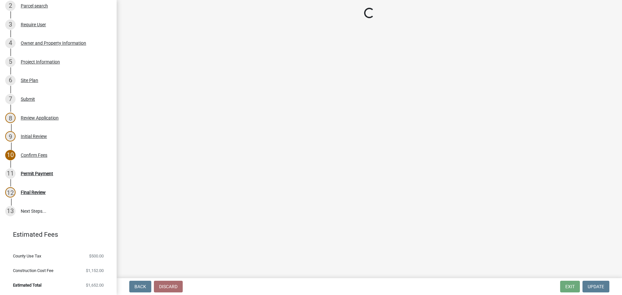
select select "3: 3"
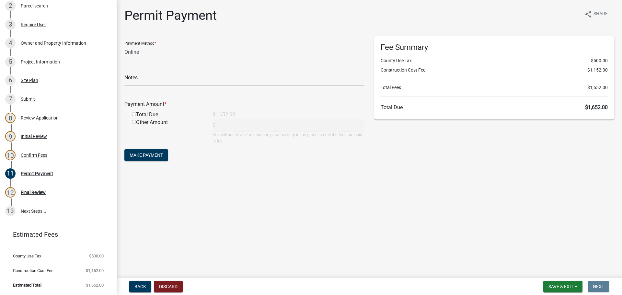
click at [411, 258] on main "Permit Payment share Share Payment Method * Credit Card POS Check Cash Online N…" at bounding box center [369, 138] width 505 height 276
click at [330, 249] on main "Permit Payment share Share Payment Method * Credit Card POS Check Cash Online N…" at bounding box center [369, 138] width 505 height 276
click at [317, 235] on main "Permit Payment share Share Payment Method * Credit Card POS Check Cash Online N…" at bounding box center [369, 138] width 505 height 276
click at [26, 156] on div "Confirm Fees" at bounding box center [34, 155] width 27 height 5
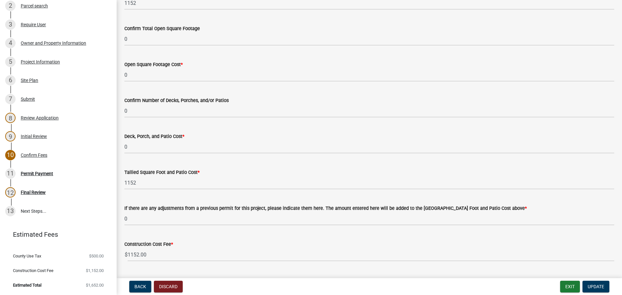
scroll to position [291, 0]
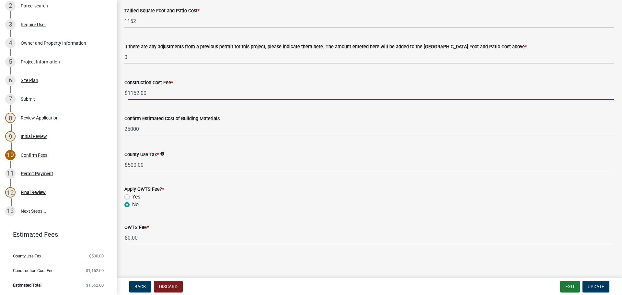
drag, startPoint x: 150, startPoint y: 93, endPoint x: 124, endPoint y: 96, distance: 25.8
click at [124, 96] on div "$ 1152.00" at bounding box center [369, 93] width 490 height 13
type input "0"
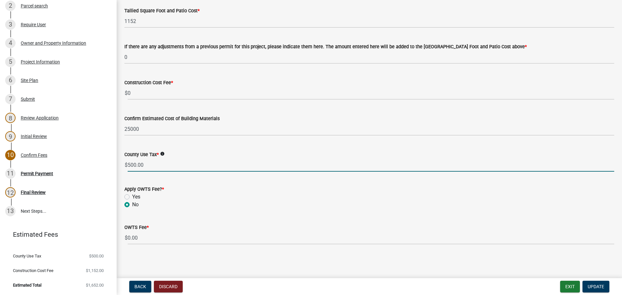
drag, startPoint x: 152, startPoint y: 166, endPoint x: 112, endPoint y: 163, distance: 39.6
click at [112, 166] on div "County: Accessory Structure Permit 488686 Edit View Summary Notes Show emails 1…" at bounding box center [311, 147] width 622 height 295
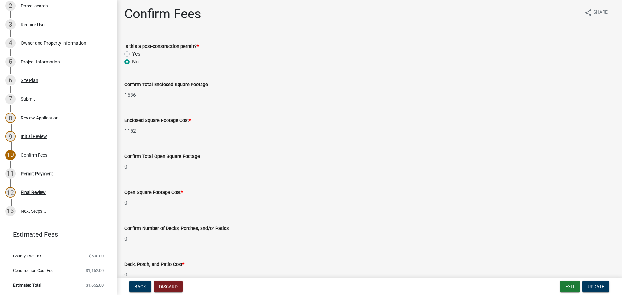
scroll to position [0, 0]
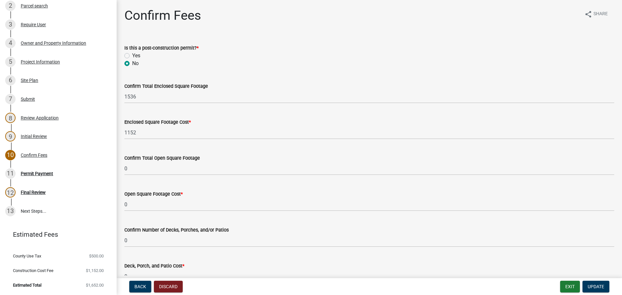
type input "0"
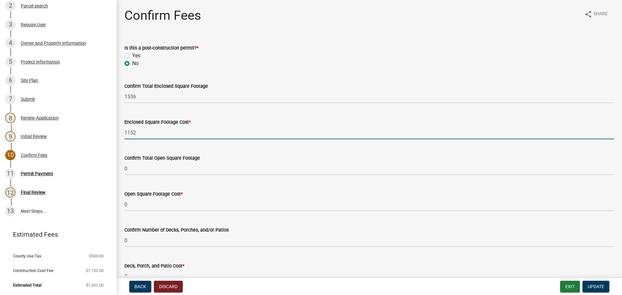
drag, startPoint x: 140, startPoint y: 132, endPoint x: 123, endPoint y: 138, distance: 17.5
click at [123, 138] on div "Enclosed Square Footage Cost * 1152" at bounding box center [370, 124] width 500 height 30
type input "432"
click at [249, 122] on div "Enclosed Square Footage Cost *" at bounding box center [369, 122] width 490 height 8
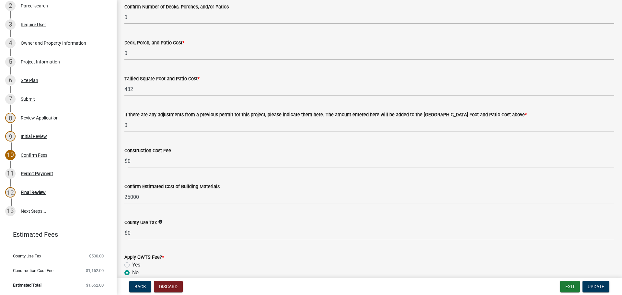
scroll to position [291, 0]
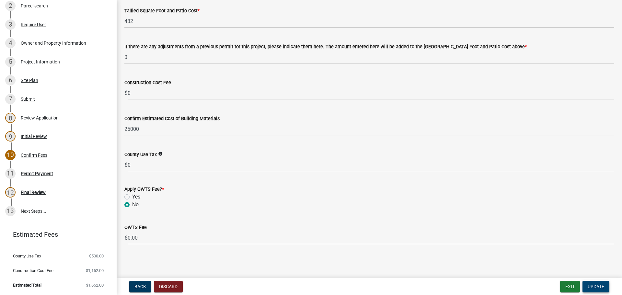
click at [601, 289] on span "Update" at bounding box center [596, 286] width 17 height 5
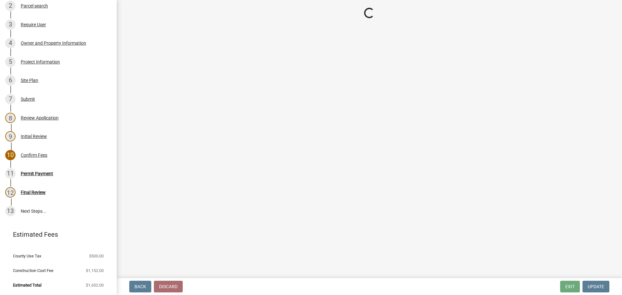
scroll to position [118, 0]
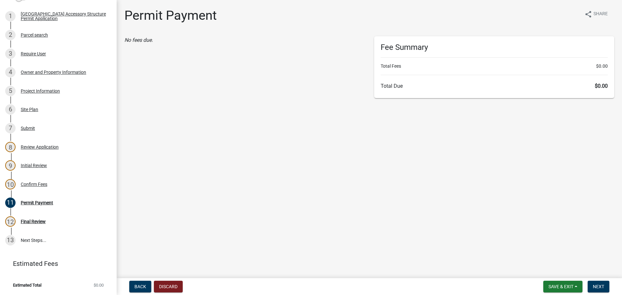
click at [38, 188] on div "10 Confirm Fees" at bounding box center [55, 184] width 101 height 10
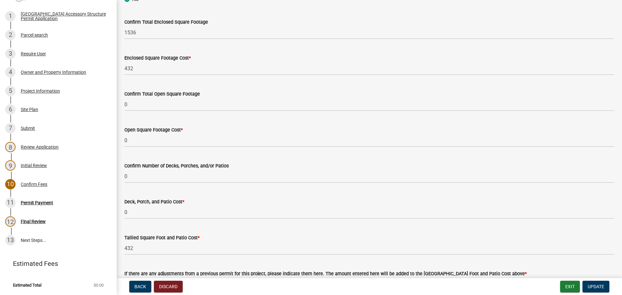
scroll to position [65, 0]
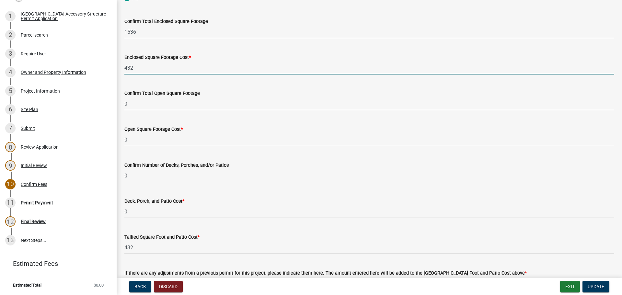
click at [143, 72] on input "432" at bounding box center [369, 67] width 490 height 13
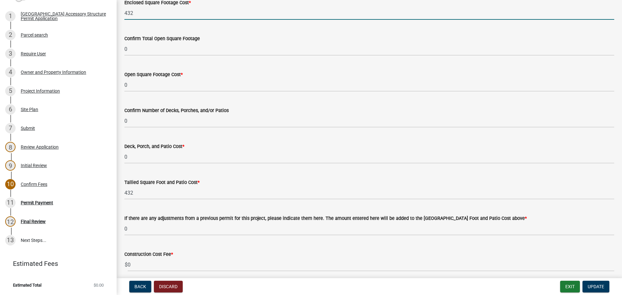
scroll to position [194, 0]
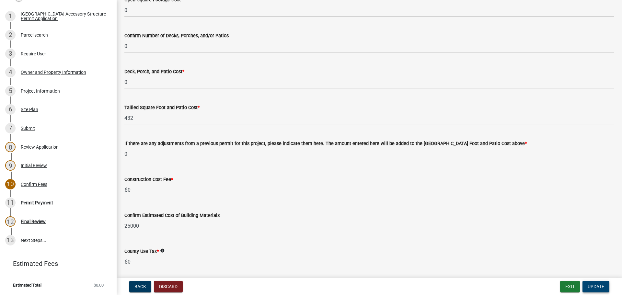
click at [595, 289] on span "Update" at bounding box center [596, 286] width 17 height 5
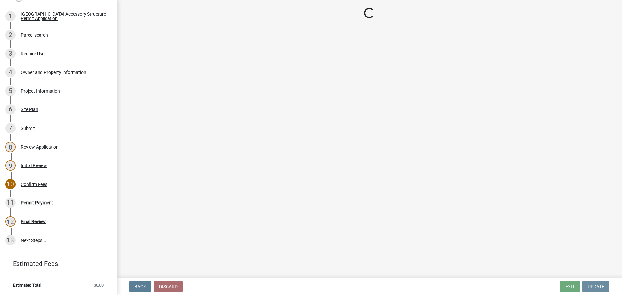
scroll to position [0, 0]
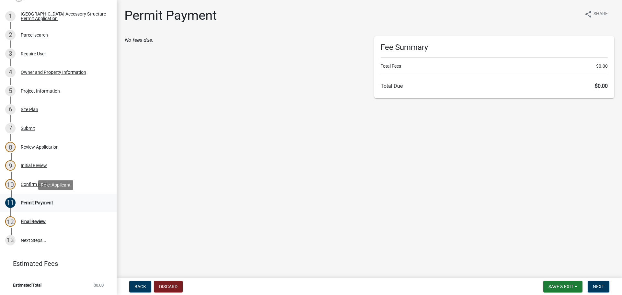
click at [32, 198] on div "11 Permit Payment" at bounding box center [55, 203] width 101 height 10
click at [29, 180] on div "10 Confirm Fees" at bounding box center [55, 184] width 101 height 10
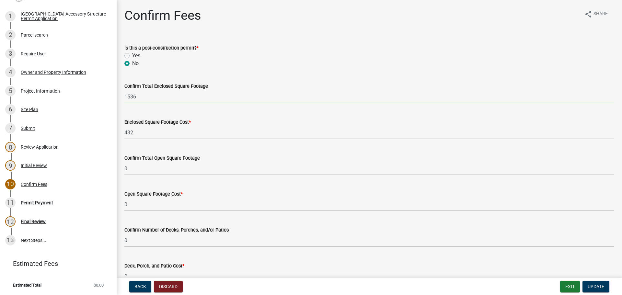
click at [160, 98] on input "1536" at bounding box center [369, 96] width 490 height 13
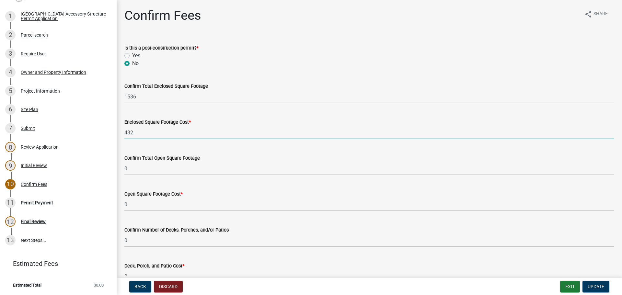
click at [156, 139] on input "432" at bounding box center [369, 132] width 490 height 13
click at [235, 136] on input "432" at bounding box center [369, 132] width 490 height 13
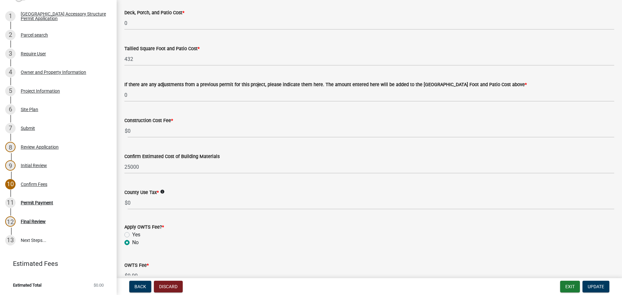
scroll to position [259, 0]
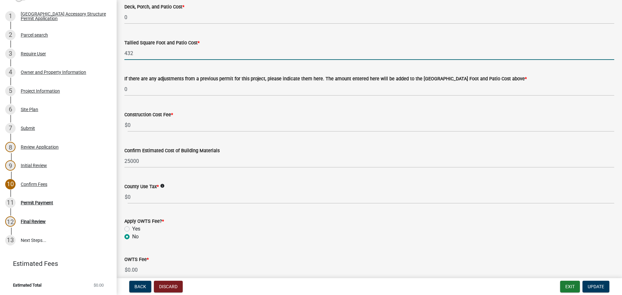
click at [178, 50] on input "432" at bounding box center [369, 53] width 490 height 13
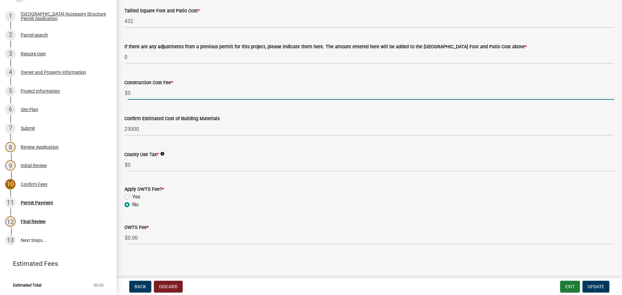
click at [149, 97] on input "0" at bounding box center [371, 93] width 487 height 13
click at [194, 90] on input "432" at bounding box center [371, 93] width 487 height 13
type input "432"
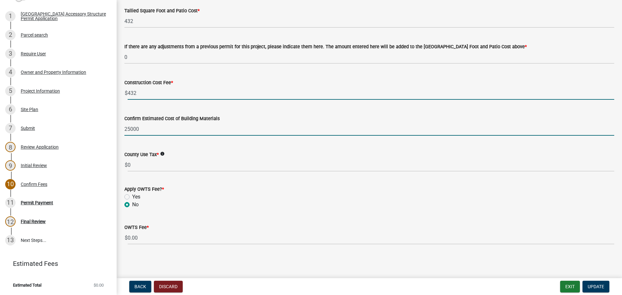
click at [206, 126] on input "25000" at bounding box center [369, 128] width 490 height 13
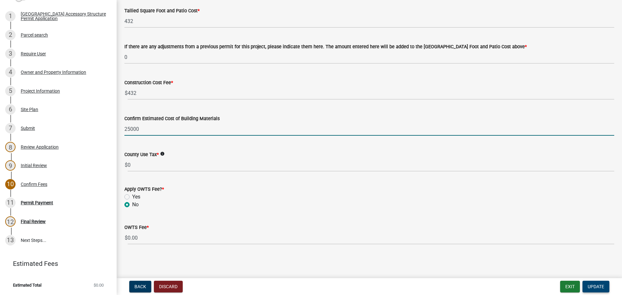
click at [594, 287] on span "Update" at bounding box center [596, 286] width 17 height 5
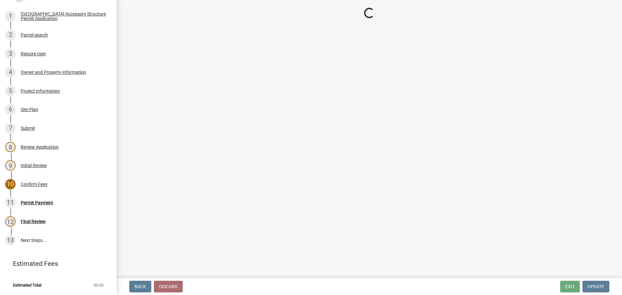
scroll to position [133, 0]
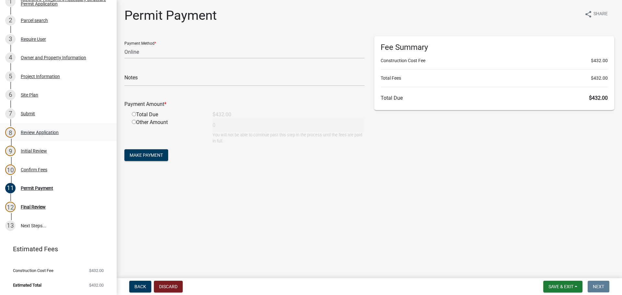
drag, startPoint x: 241, startPoint y: 201, endPoint x: 12, endPoint y: 143, distance: 236.7
click at [241, 201] on main "Permit Payment share Share Payment Method * Credit Card POS Check Cash Online N…" at bounding box center [369, 138] width 505 height 276
click at [156, 200] on main "Permit Payment share Share Payment Method * Credit Card POS Check Cash Online N…" at bounding box center [369, 138] width 505 height 276
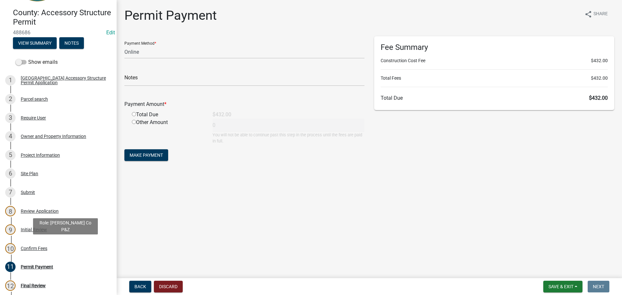
scroll to position [36, 0]
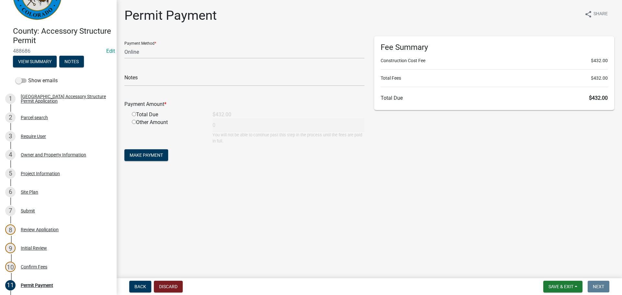
click at [298, 238] on main "Permit Payment share Share Payment Method * Credit Card POS Check Cash Online N…" at bounding box center [369, 138] width 505 height 276
click at [298, 218] on main "Permit Payment share Share Payment Method * Credit Card POS Check Cash Online N…" at bounding box center [369, 138] width 505 height 276
click at [260, 233] on main "Permit Payment share Share Payment Method * Credit Card POS Check Cash Online N…" at bounding box center [369, 138] width 505 height 276
click at [315, 232] on main "Permit Payment share Share Payment Method * Credit Card POS Check Cash Online N…" at bounding box center [369, 138] width 505 height 276
click at [313, 223] on main "Permit Payment share Share Payment Method * Credit Card POS Check Cash Online N…" at bounding box center [369, 138] width 505 height 276
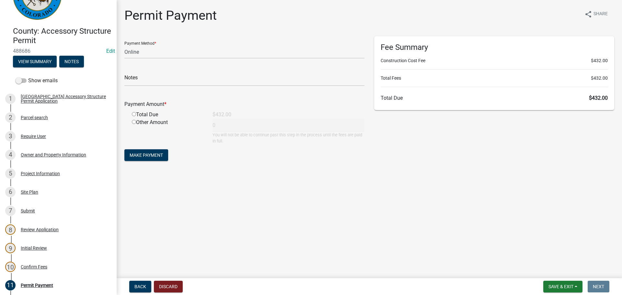
click at [338, 249] on main "Permit Payment share Share Payment Method * Credit Card POS Check Cash Online N…" at bounding box center [369, 138] width 505 height 276
click at [442, 235] on main "Permit Payment share Share Payment Method * Credit Card POS Check Cash Online N…" at bounding box center [369, 138] width 505 height 276
click at [432, 235] on main "Permit Payment share Share Payment Method * Credit Card POS Check Cash Online N…" at bounding box center [369, 138] width 505 height 276
click at [430, 237] on main "Permit Payment share Share Payment Method * Credit Card POS Check Cash Online N…" at bounding box center [369, 138] width 505 height 276
click at [181, 51] on select "Credit Card POS Check Cash Online" at bounding box center [244, 51] width 240 height 13
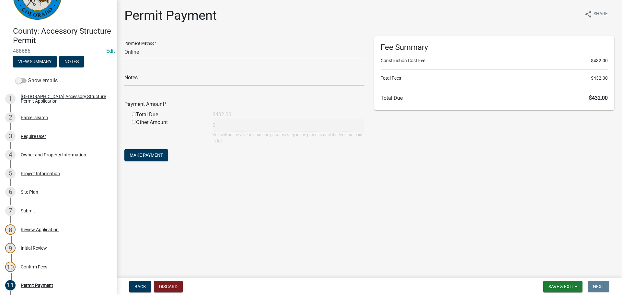
drag, startPoint x: 280, startPoint y: 208, endPoint x: 202, endPoint y: 148, distance: 98.7
click at [278, 204] on main "Permit Payment share Share Payment Method * Credit Card POS Check Cash Online N…" at bounding box center [369, 138] width 505 height 276
click at [261, 253] on main "Permit Payment share Share Payment Method * Credit Card POS Check Cash Online N…" at bounding box center [369, 138] width 505 height 276
click at [235, 244] on main "Permit Payment share Share Payment Method * Credit Card POS Check Cash Online N…" at bounding box center [369, 138] width 505 height 276
click at [78, 62] on button "Notes" at bounding box center [71, 62] width 25 height 12
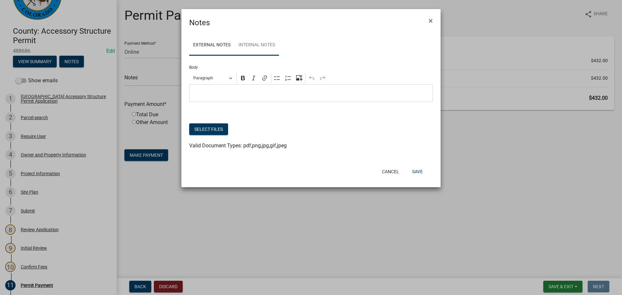
click at [267, 43] on link "Internal Notes" at bounding box center [257, 45] width 44 height 21
click at [241, 98] on div "Editor editing area: main. Press Alt+0 for help." at bounding box center [311, 93] width 244 height 18
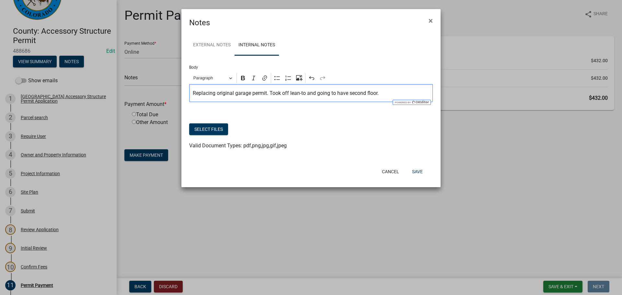
click at [297, 120] on div at bounding box center [311, 120] width 244 height 8
click at [421, 171] on button "Save" at bounding box center [417, 172] width 21 height 12
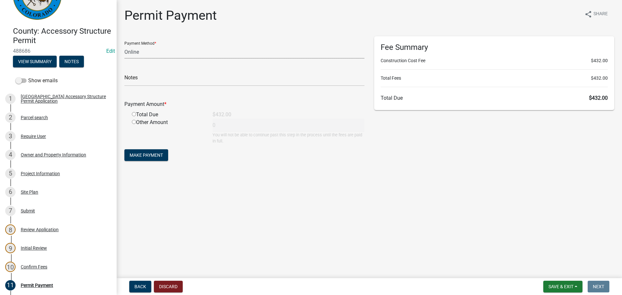
drag, startPoint x: 170, startPoint y: 52, endPoint x: 168, endPoint y: 54, distance: 3.5
click at [170, 52] on select "Credit Card POS Check Cash Online" at bounding box center [244, 51] width 240 height 13
select select "1: 0"
click at [124, 45] on select "Credit Card POS Check Cash Online" at bounding box center [244, 51] width 240 height 13
click at [154, 82] on input "text" at bounding box center [244, 79] width 240 height 13
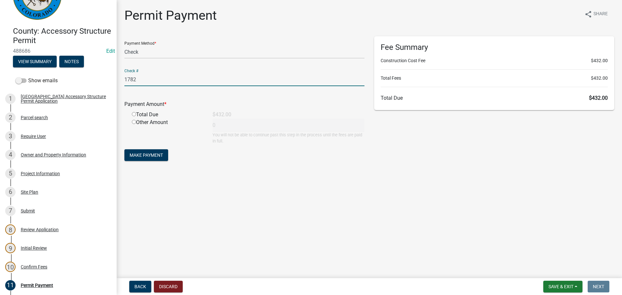
type input "1782"
click at [135, 116] on input "radio" at bounding box center [134, 114] width 4 height 4
radio input "true"
type input "432"
click at [152, 155] on span "Make Payment" at bounding box center [146, 155] width 33 height 5
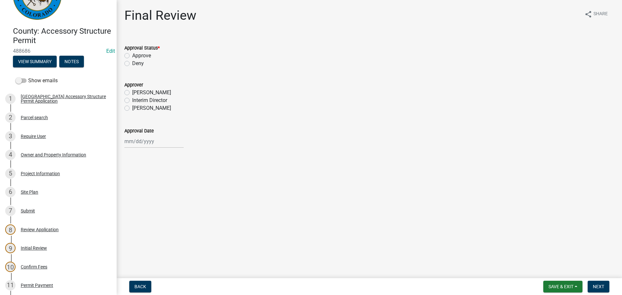
click at [132, 55] on label "Approve" at bounding box center [141, 56] width 19 height 8
click at [132, 55] on input "Approve" at bounding box center [134, 54] width 4 height 4
radio input "true"
click at [132, 107] on label "[PERSON_NAME]" at bounding box center [151, 108] width 39 height 8
click at [132, 107] on input "[PERSON_NAME]" at bounding box center [134, 106] width 4 height 4
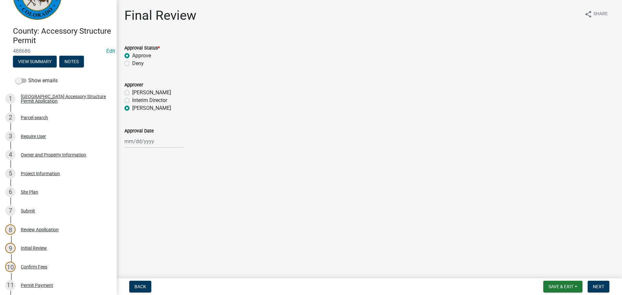
radio input "true"
click at [138, 142] on div at bounding box center [153, 141] width 59 height 13
select select "10"
select select "2025"
click at [130, 188] on div "6" at bounding box center [131, 186] width 10 height 10
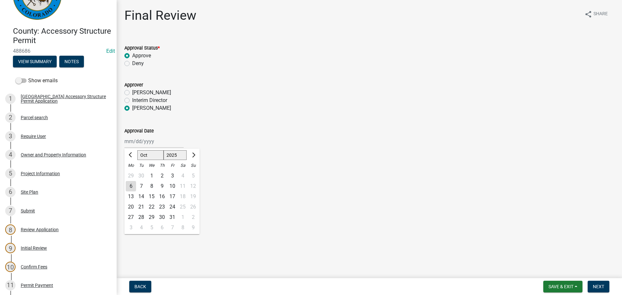
type input "[DATE]"
click at [601, 287] on span "Next" at bounding box center [598, 286] width 11 height 5
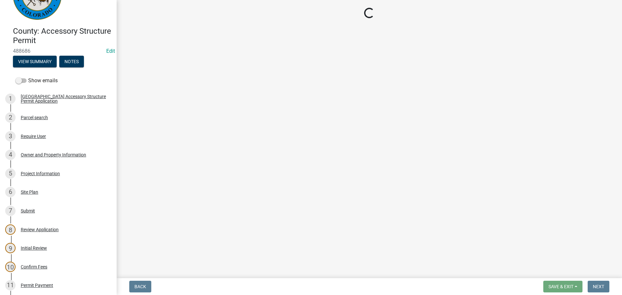
select select "cd09b013-b94f-4524-a046-a3f04ce1867e"
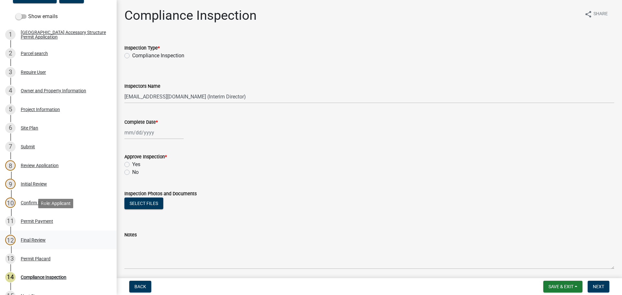
scroll to position [100, 0]
click at [50, 262] on div "13 Permit Placard" at bounding box center [55, 258] width 101 height 10
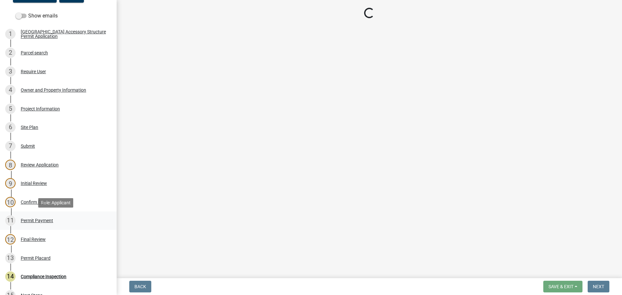
click at [36, 224] on div "11 Permit Payment" at bounding box center [55, 220] width 101 height 10
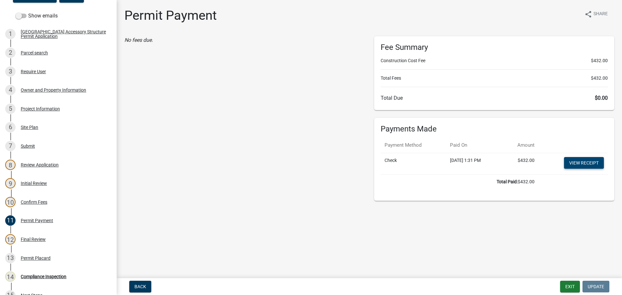
click at [595, 164] on link "View receipt" at bounding box center [584, 163] width 40 height 12
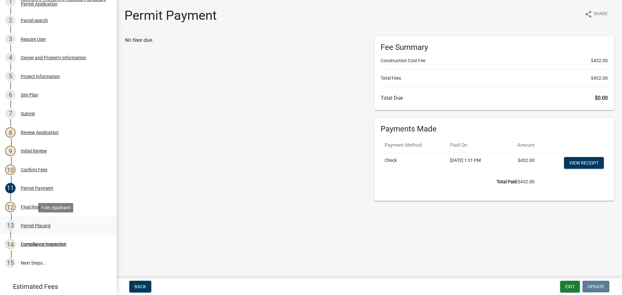
click at [31, 225] on div "Permit Placard" at bounding box center [36, 226] width 30 height 5
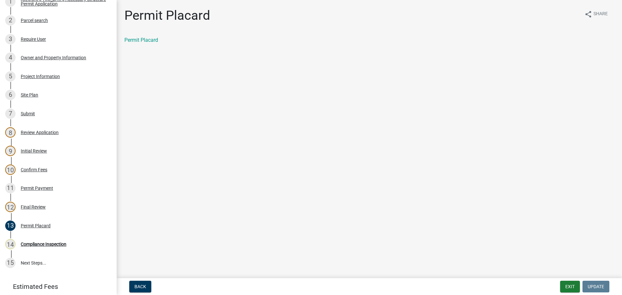
click at [421, 199] on main "Permit Placard share Share Permit Placard" at bounding box center [369, 138] width 505 height 276
click at [351, 247] on main "Permit Placard share Share Permit Placard" at bounding box center [369, 138] width 505 height 276
click at [221, 85] on main "Permit Placard share Share Permit Placard" at bounding box center [369, 138] width 505 height 276
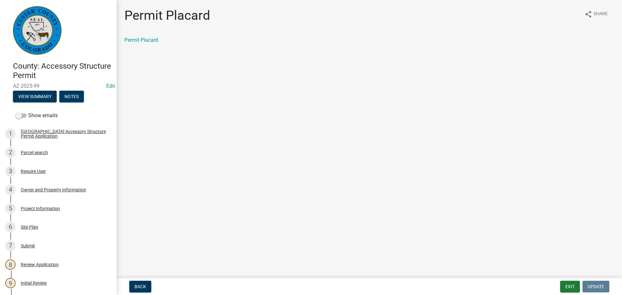
scroll to position [0, 0]
click at [368, 168] on main "Permit Placard share Share Permit Placard" at bounding box center [369, 138] width 505 height 276
click at [322, 85] on main "Permit Placard share Share Permit Placard" at bounding box center [369, 138] width 505 height 276
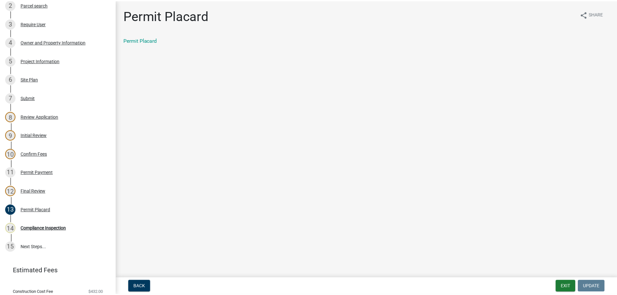
scroll to position [170, 0]
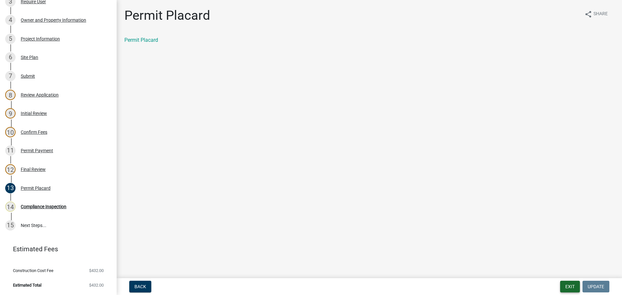
click at [573, 289] on button "Exit" at bounding box center [570, 287] width 20 height 12
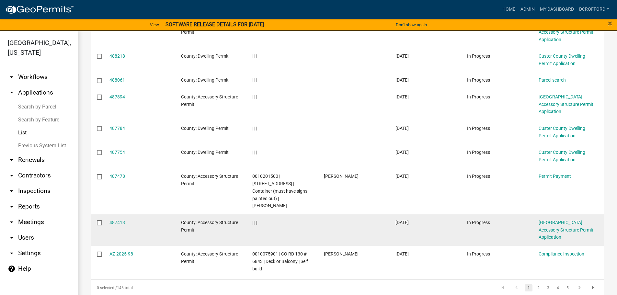
scroll to position [174, 0]
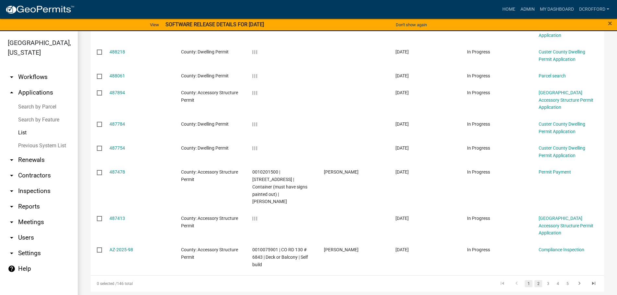
click at [537, 280] on link "2" at bounding box center [539, 283] width 8 height 7
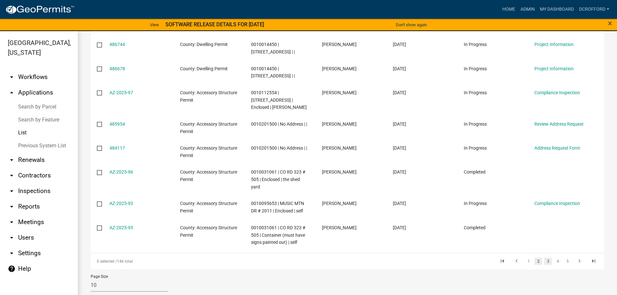
click at [544, 258] on link "3" at bounding box center [548, 261] width 8 height 7
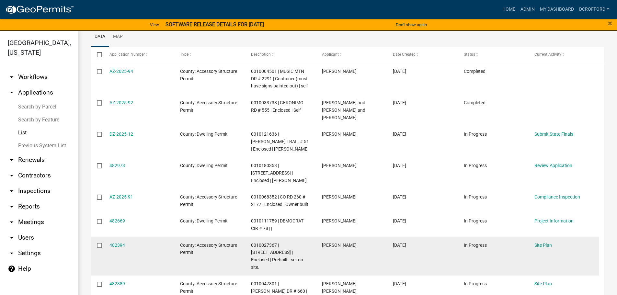
scroll to position [196, 0]
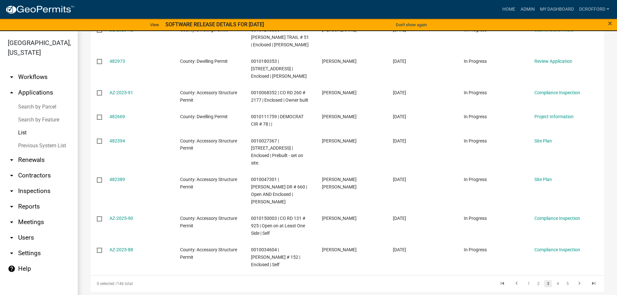
click at [554, 278] on li "4" at bounding box center [558, 283] width 10 height 11
click at [554, 280] on link "4" at bounding box center [558, 283] width 8 height 7
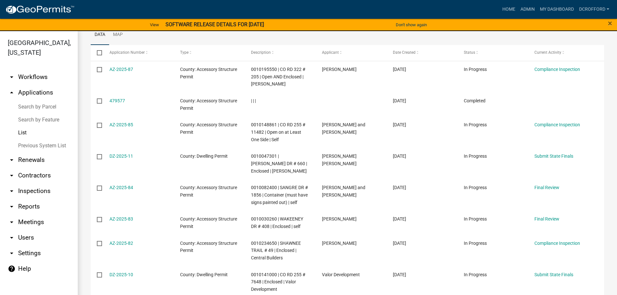
scroll to position [91, 0]
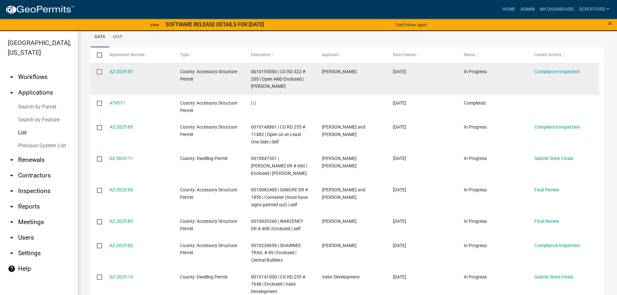
click at [317, 86] on datatable-body-cell "[PERSON_NAME]" at bounding box center [351, 79] width 71 height 31
click at [267, 75] on div "0010195550 | CO RD 322 # 205 | Open AND Enclosed | [PERSON_NAME]" at bounding box center [280, 79] width 58 height 22
click at [131, 73] on link "AZ-2025-87" at bounding box center [122, 71] width 24 height 5
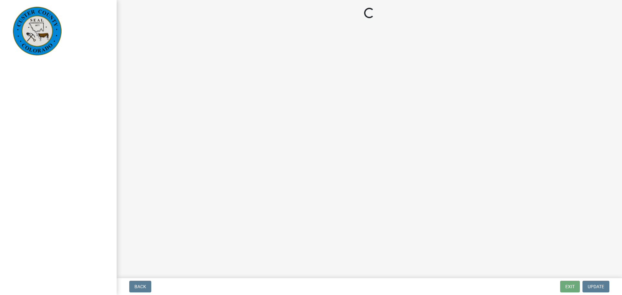
select select "cd09b013-b94f-4524-a046-a3f04ce1867e"
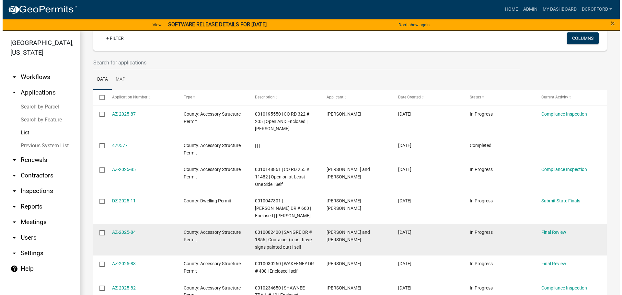
scroll to position [49, 0]
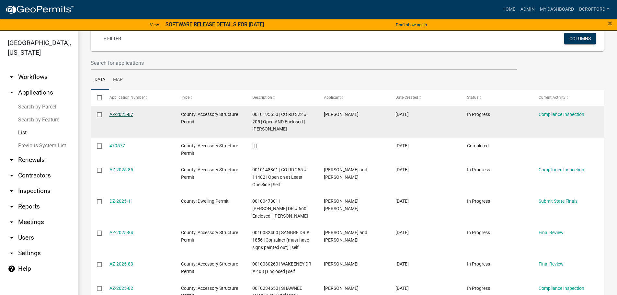
click at [127, 112] on link "AZ-2025-87" at bounding box center [122, 114] width 24 height 5
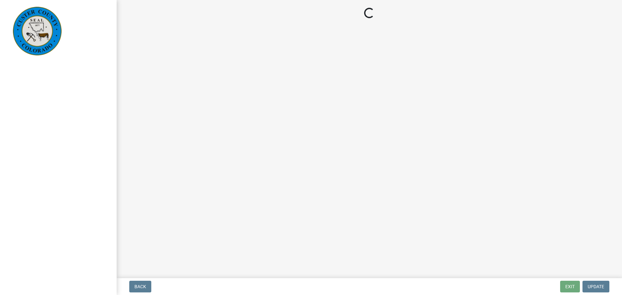
select select "cd09b013-b94f-4524-a046-a3f04ce1867e"
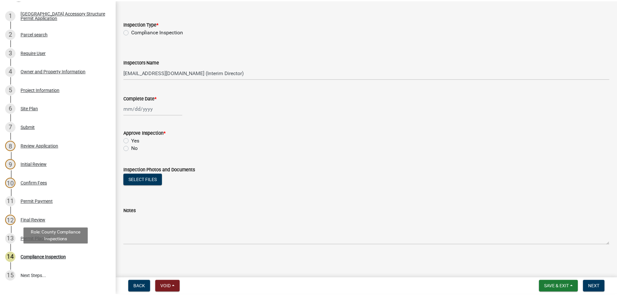
scroll to position [185, 0]
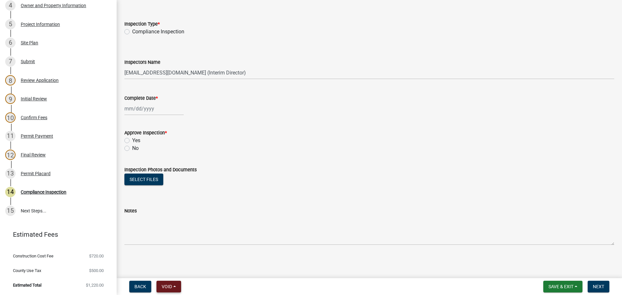
click at [171, 286] on span "Void" at bounding box center [167, 286] width 10 height 5
click at [175, 272] on button "Void" at bounding box center [182, 270] width 52 height 16
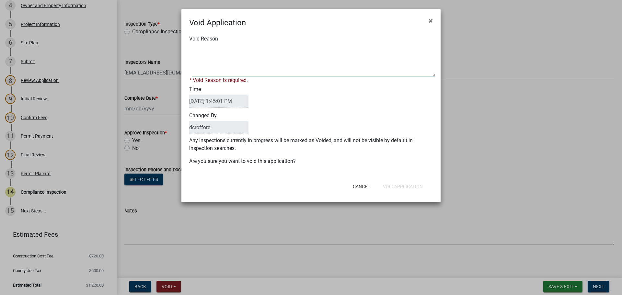
click at [211, 62] on textarea "Void Reason" at bounding box center [314, 60] width 244 height 32
type textarea "Replaced with new permit"
click at [401, 186] on div "Cancel Void Application" at bounding box center [353, 186] width 160 height 17
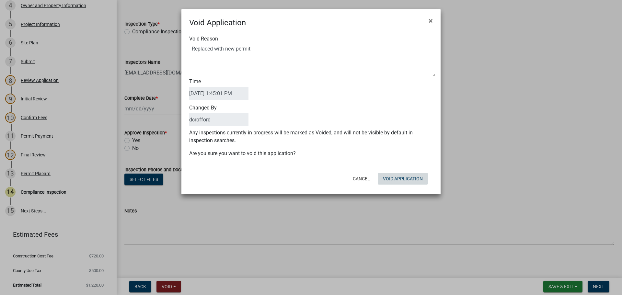
click at [402, 180] on button "Void Application" at bounding box center [403, 179] width 50 height 12
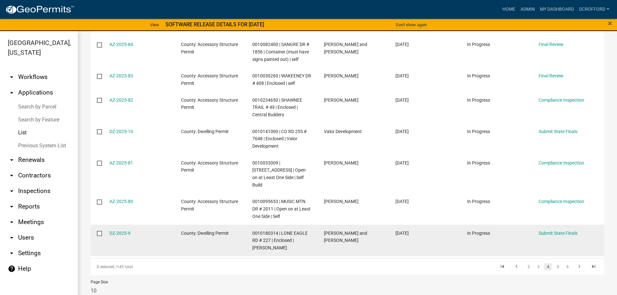
scroll to position [211, 0]
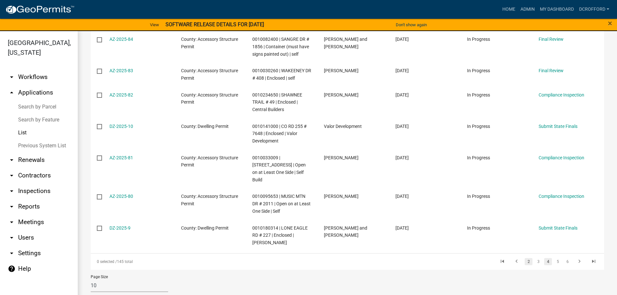
click at [525, 258] on link "2" at bounding box center [529, 261] width 8 height 7
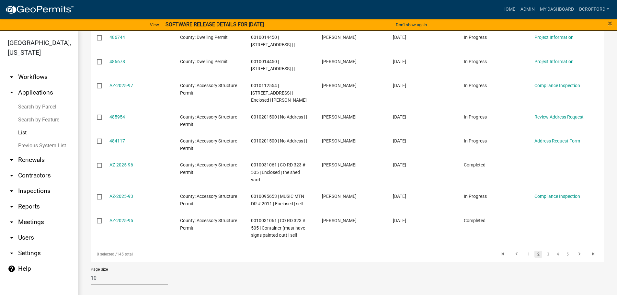
scroll to position [174, 0]
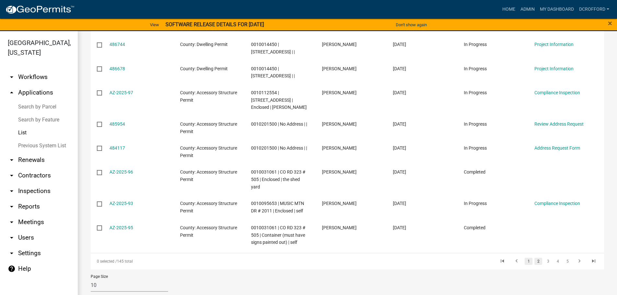
click at [525, 258] on link "1" at bounding box center [529, 261] width 8 height 7
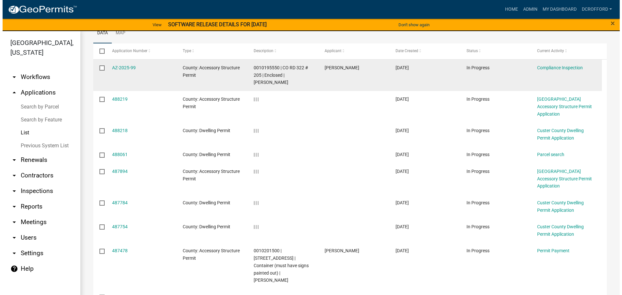
scroll to position [97, 0]
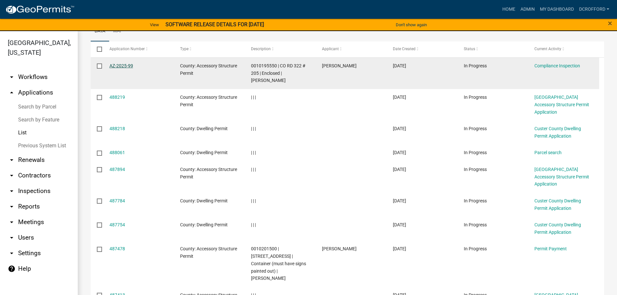
click at [120, 66] on link "AZ-2025-99" at bounding box center [122, 65] width 24 height 5
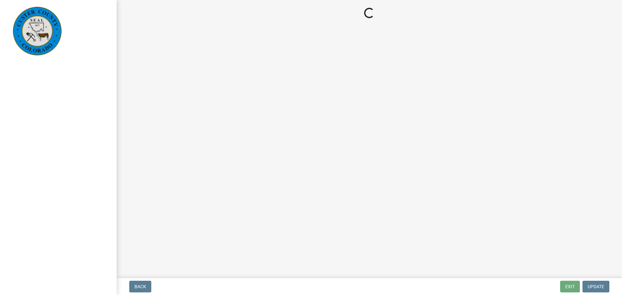
select select "cd09b013-b94f-4524-a046-a3f04ce1867e"
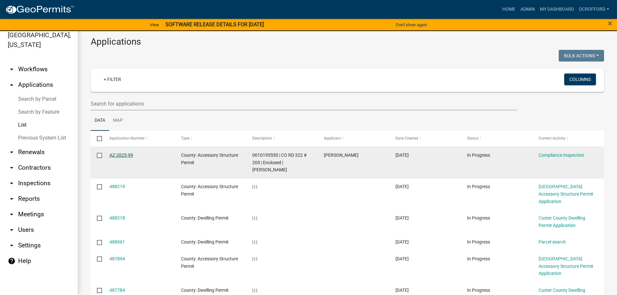
click at [119, 157] on link "AZ-2025-99" at bounding box center [122, 155] width 24 height 5
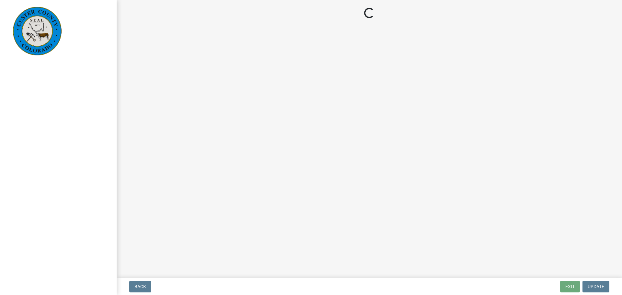
select select "cd09b013-b94f-4524-a046-a3f04ce1867e"
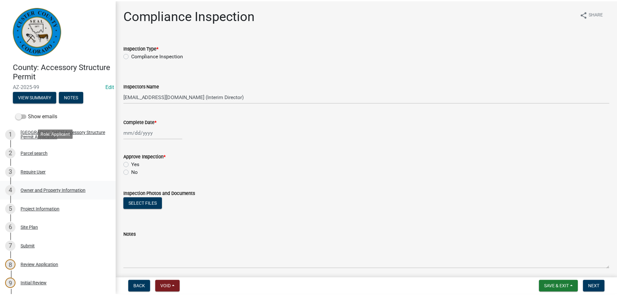
scroll to position [162, 0]
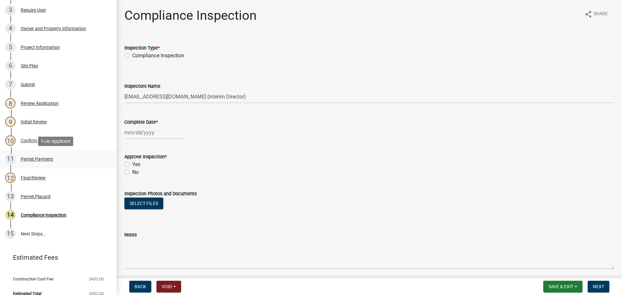
click at [33, 160] on div "Permit Payment" at bounding box center [37, 159] width 32 height 5
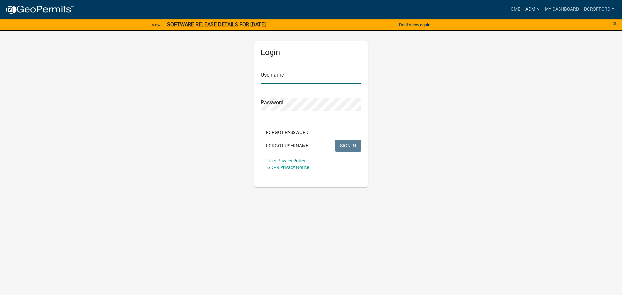
type input "dcrofford"
click at [528, 10] on link "Admin" at bounding box center [532, 9] width 19 height 12
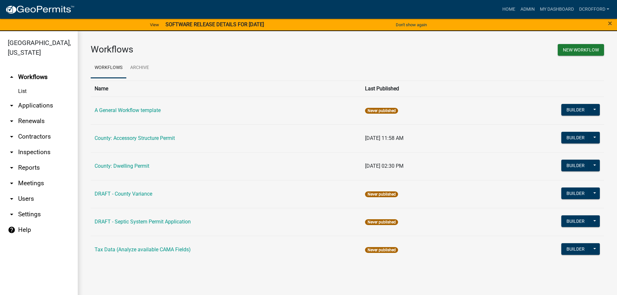
click at [31, 104] on link "arrow_drop_down Applications" at bounding box center [39, 106] width 78 height 16
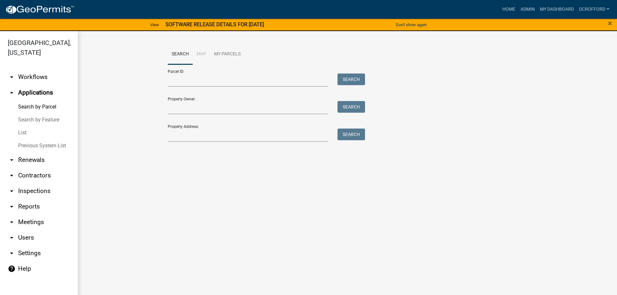
click at [27, 134] on link "List" at bounding box center [39, 132] width 78 height 13
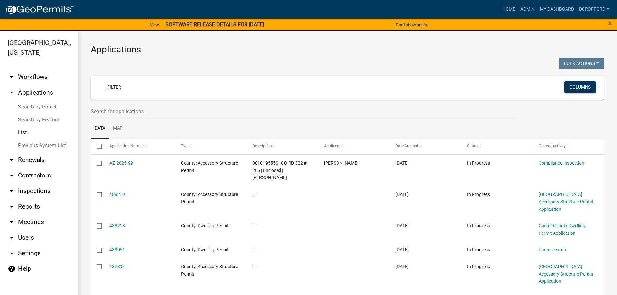
click at [472, 145] on span "Status" at bounding box center [472, 146] width 11 height 5
click at [472, 146] on span "Status" at bounding box center [469, 146] width 11 height 5
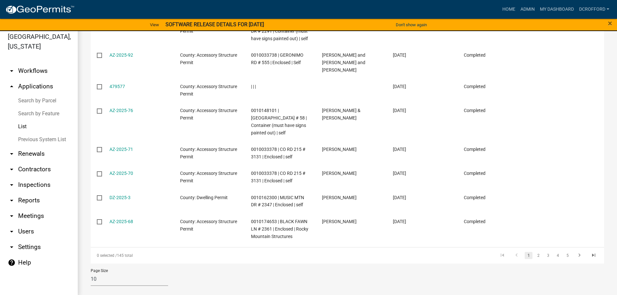
scroll to position [8, 0]
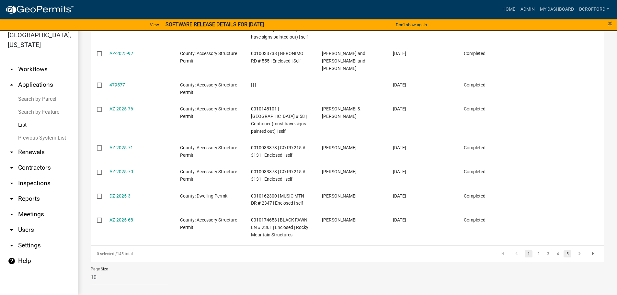
click at [564, 250] on link "5" at bounding box center [568, 253] width 8 height 7
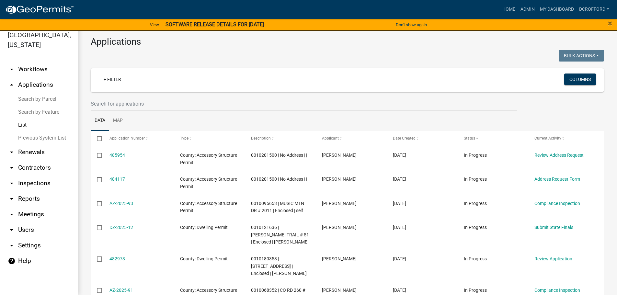
click at [126, 77] on div "+ Filter" at bounding box center [263, 80] width 339 height 13
click at [121, 78] on link "+ Filter" at bounding box center [112, 80] width 28 height 12
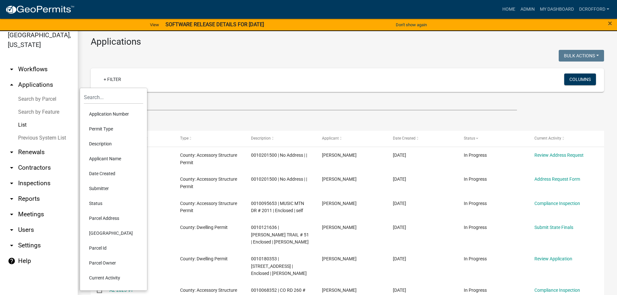
click at [107, 133] on li "Permit Type" at bounding box center [113, 128] width 59 height 15
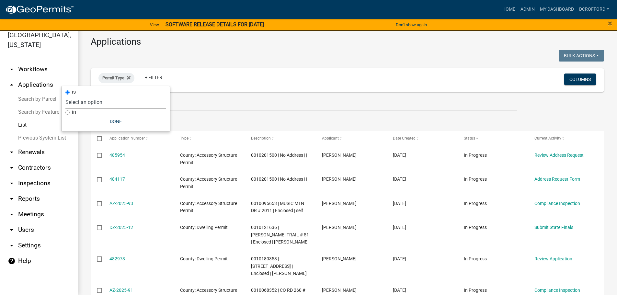
click at [94, 104] on select "Select an option A General Workflow template County: Accessory Structure Permit…" at bounding box center [115, 102] width 101 height 13
click at [120, 99] on select "Select an option A General Workflow template County: Accessory Structure Permit…" at bounding box center [115, 102] width 101 height 13
click at [261, 126] on ul "Data Map" at bounding box center [348, 120] width 514 height 20
